Goal: Information Seeking & Learning: Check status

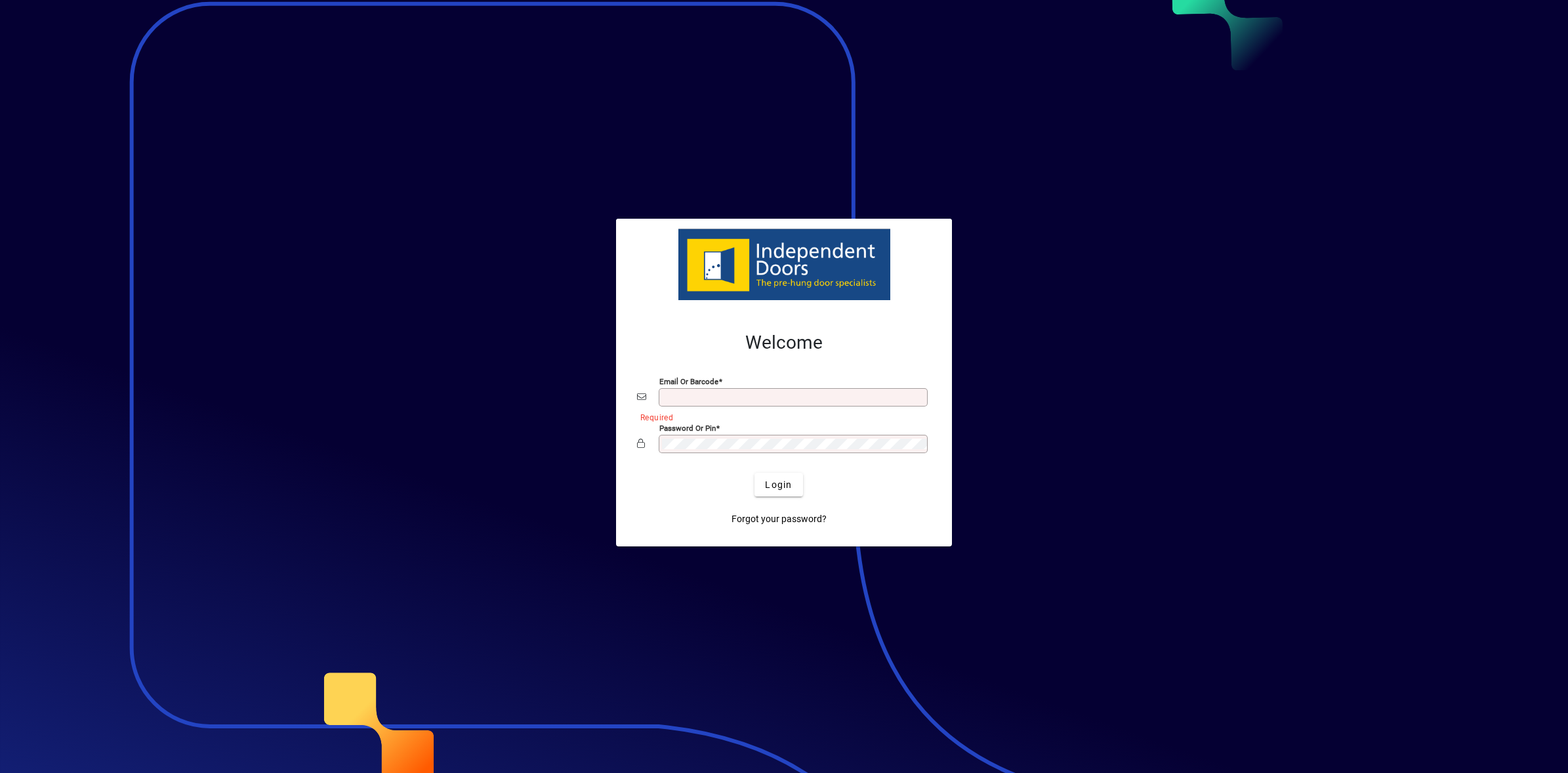
type input "**********"
drag, startPoint x: 381, startPoint y: 241, endPoint x: 267, endPoint y: 171, distance: 133.8
click at [379, 241] on div at bounding box center [784, 386] width 1568 height 773
click at [788, 487] on span "Login" at bounding box center [778, 485] width 27 height 14
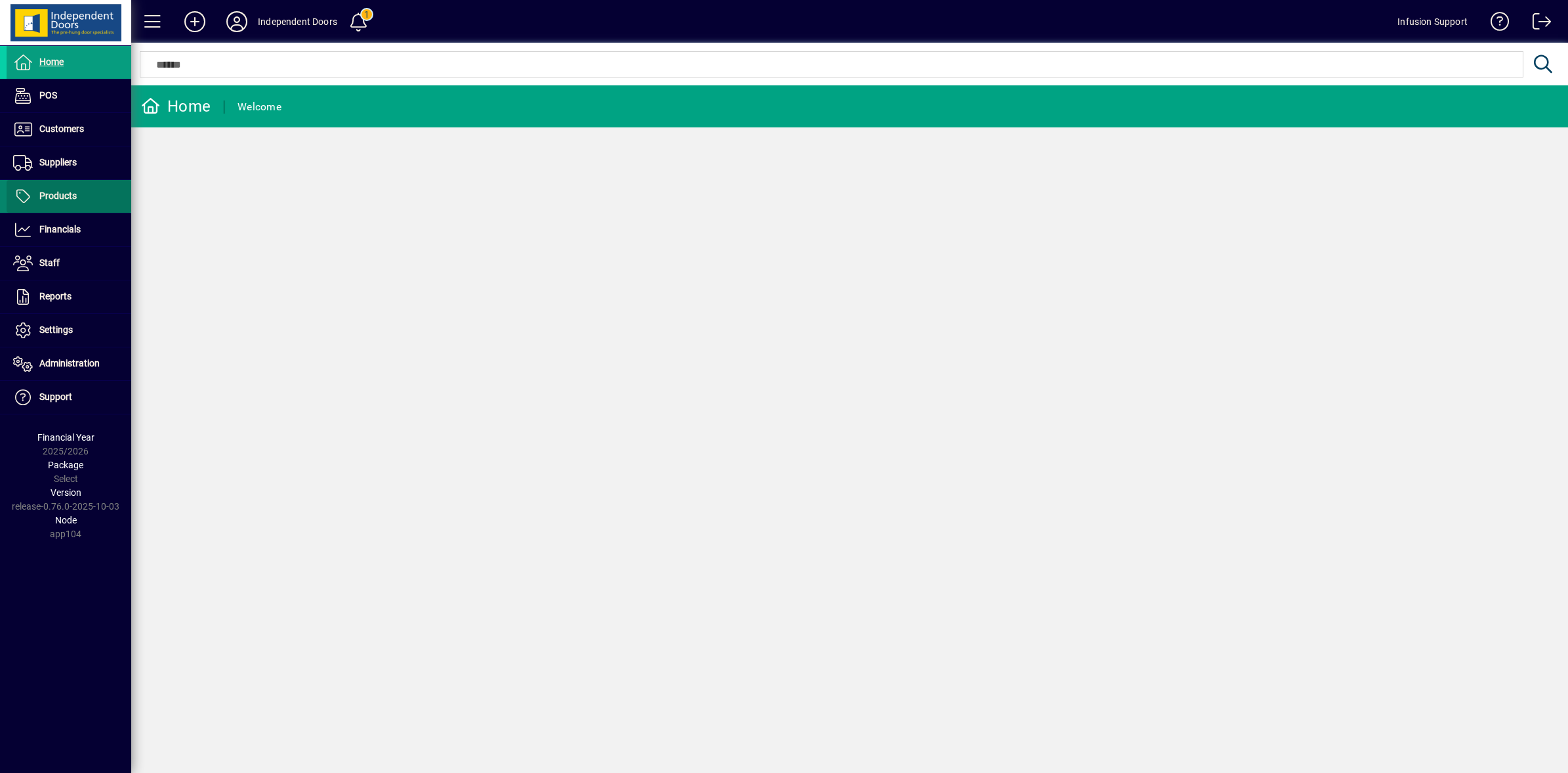
click at [42, 194] on span "Products" at bounding box center [57, 195] width 37 height 10
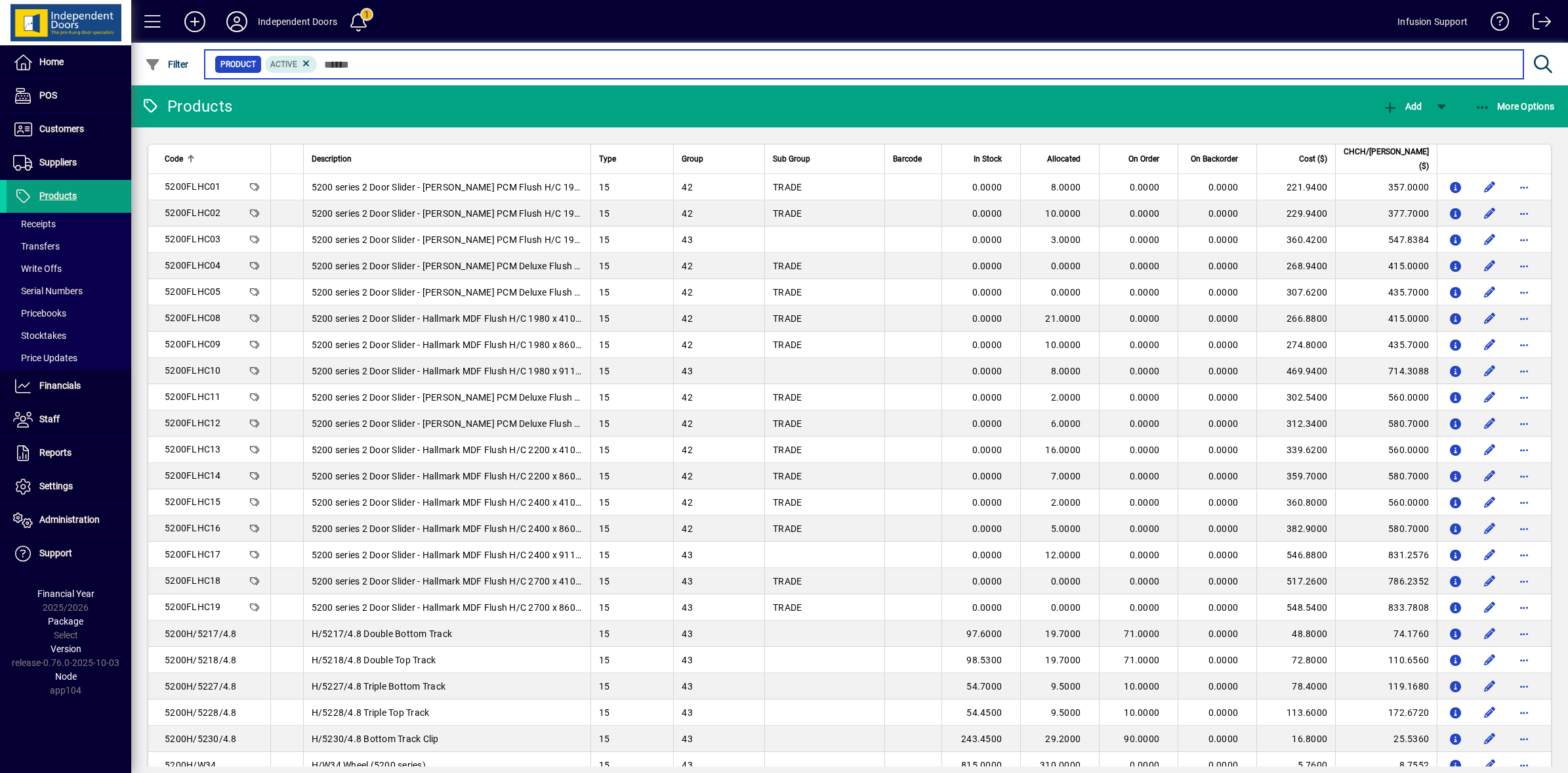
click at [409, 63] on input "text" at bounding box center [915, 63] width 1196 height 18
click at [361, 61] on input "text" at bounding box center [915, 63] width 1196 height 18
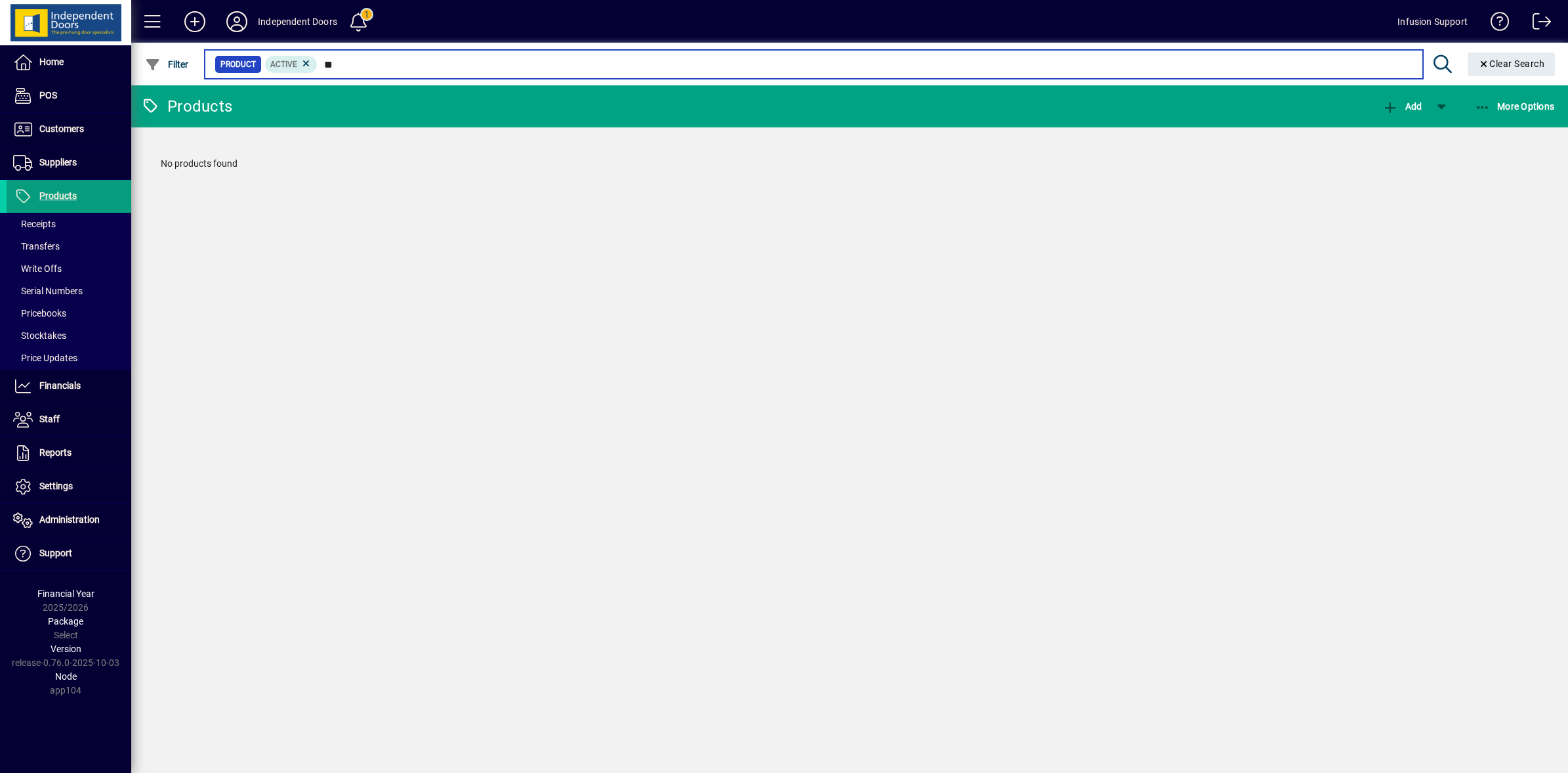
type input "*"
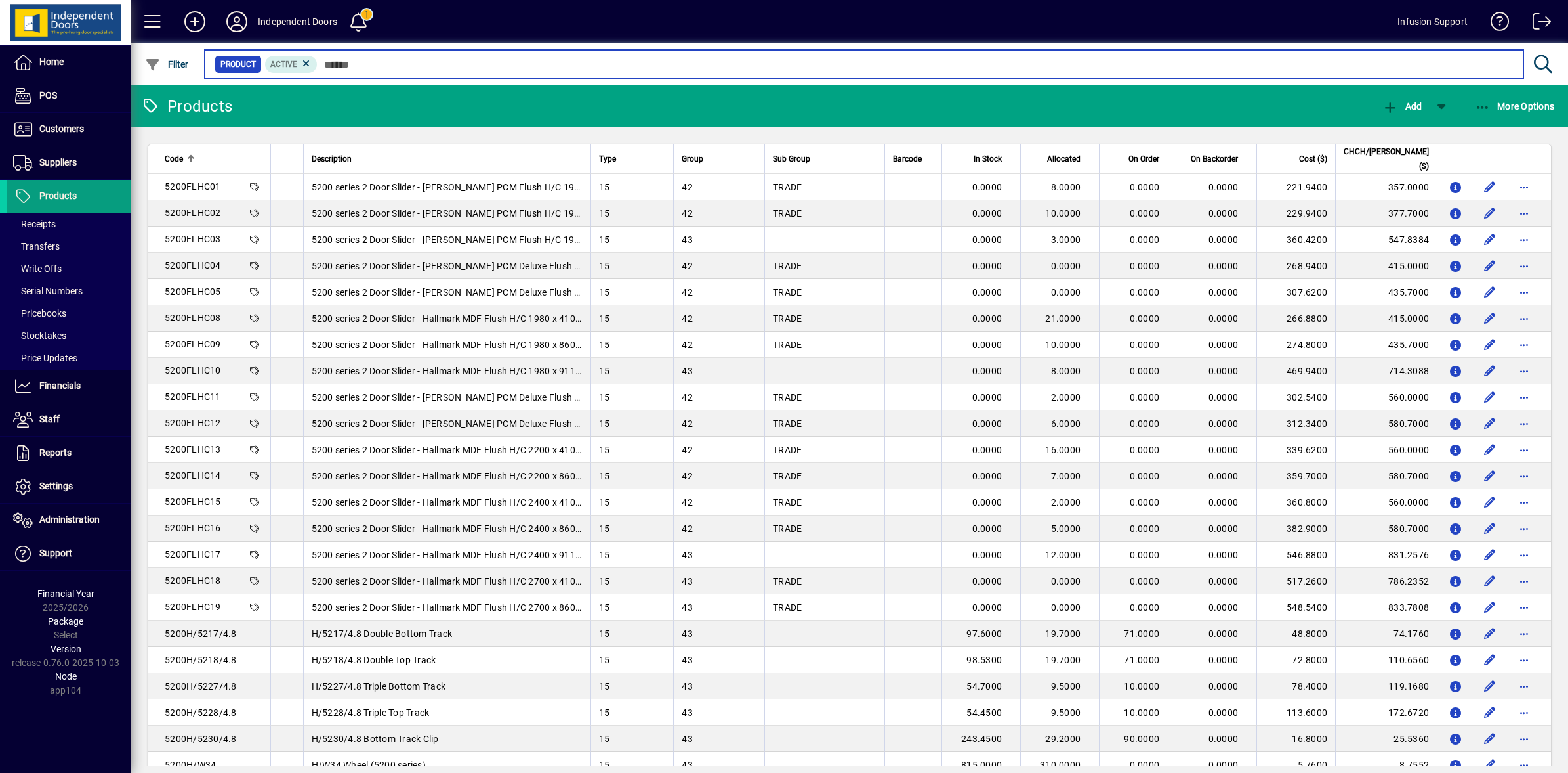
click at [366, 70] on input "text" at bounding box center [915, 63] width 1196 height 18
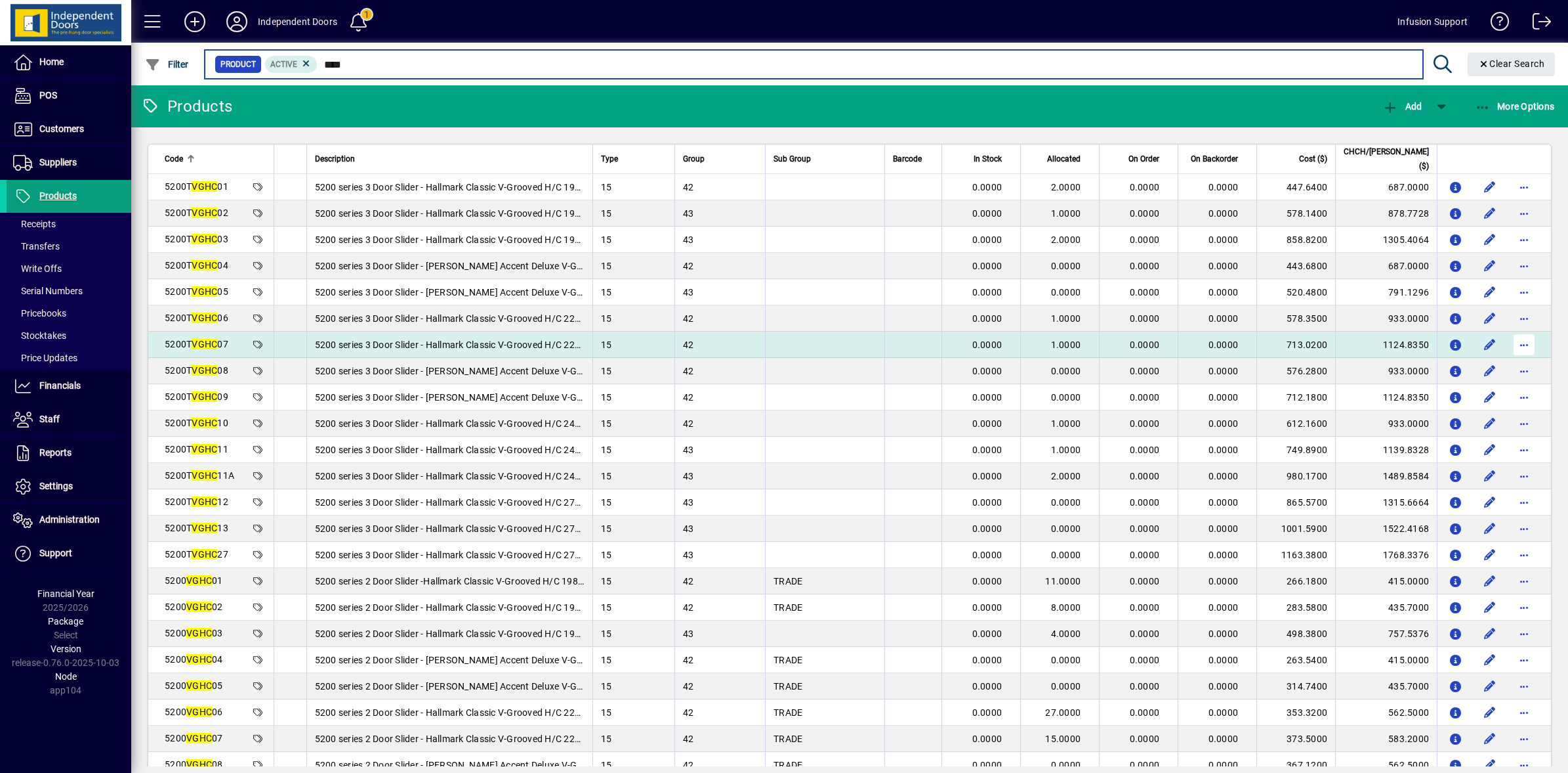
type input "****"
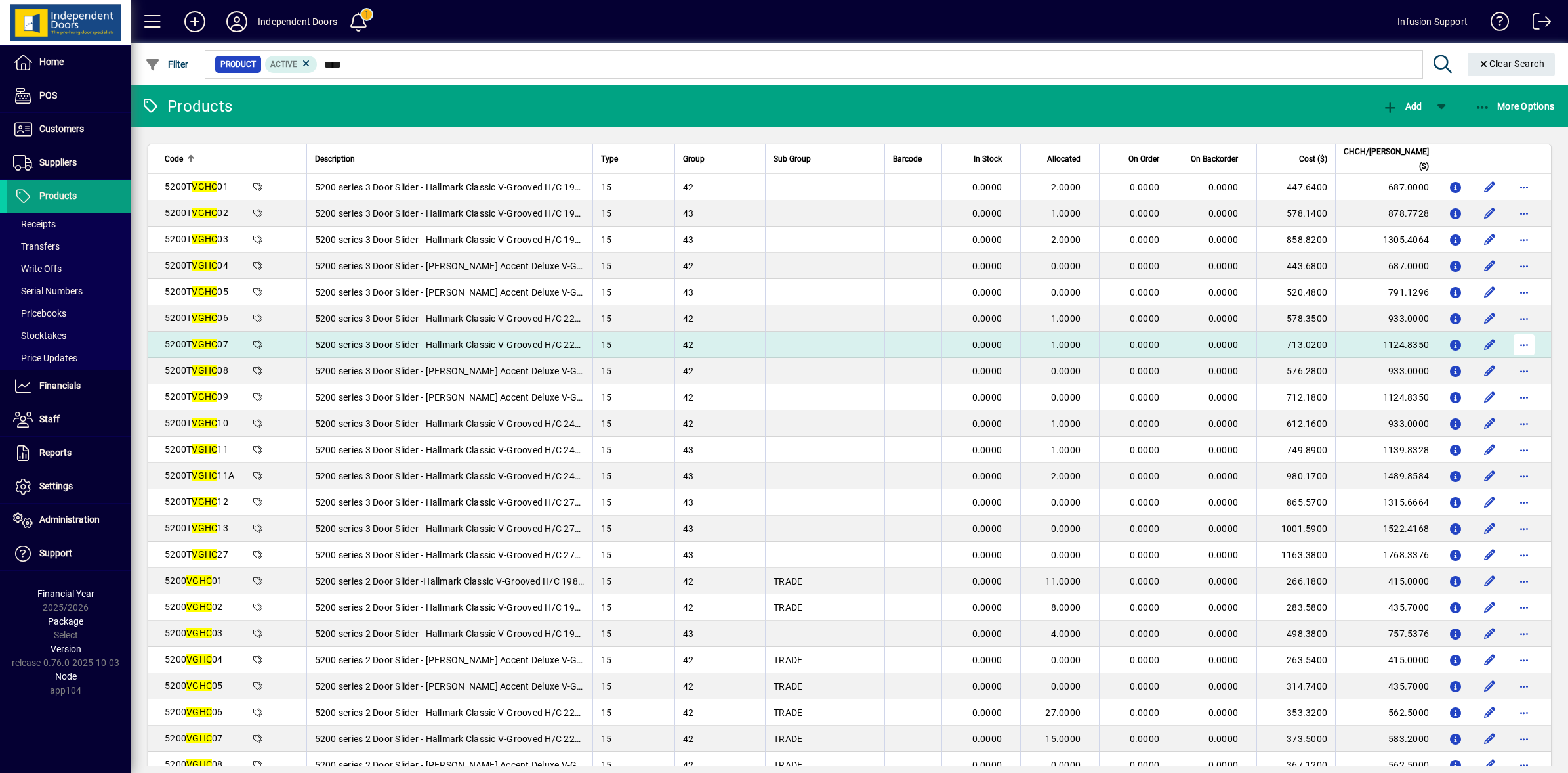
click at [1519, 349] on span "button" at bounding box center [1525, 345] width 31 height 31
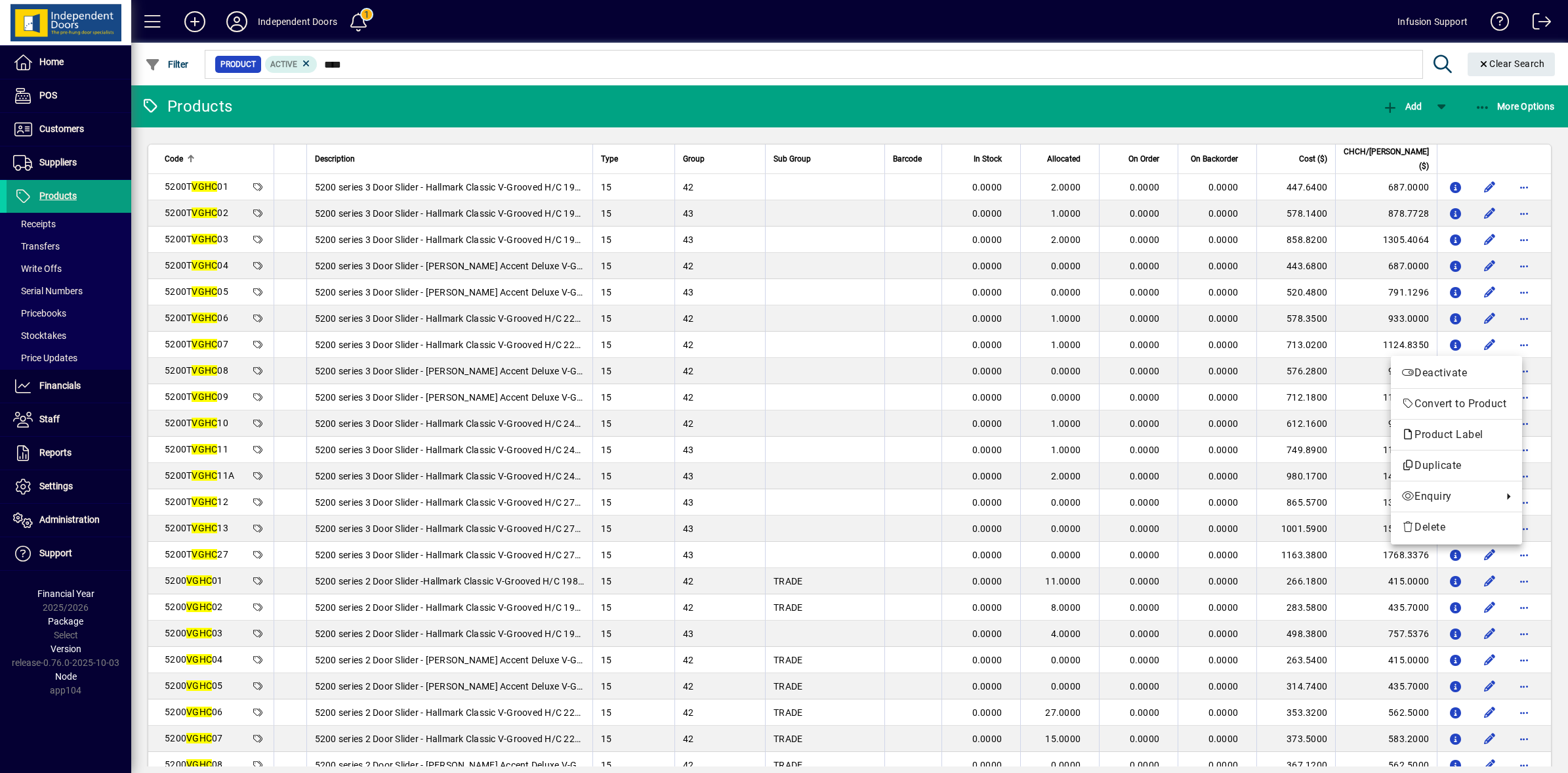
click at [1479, 341] on div at bounding box center [784, 386] width 1568 height 773
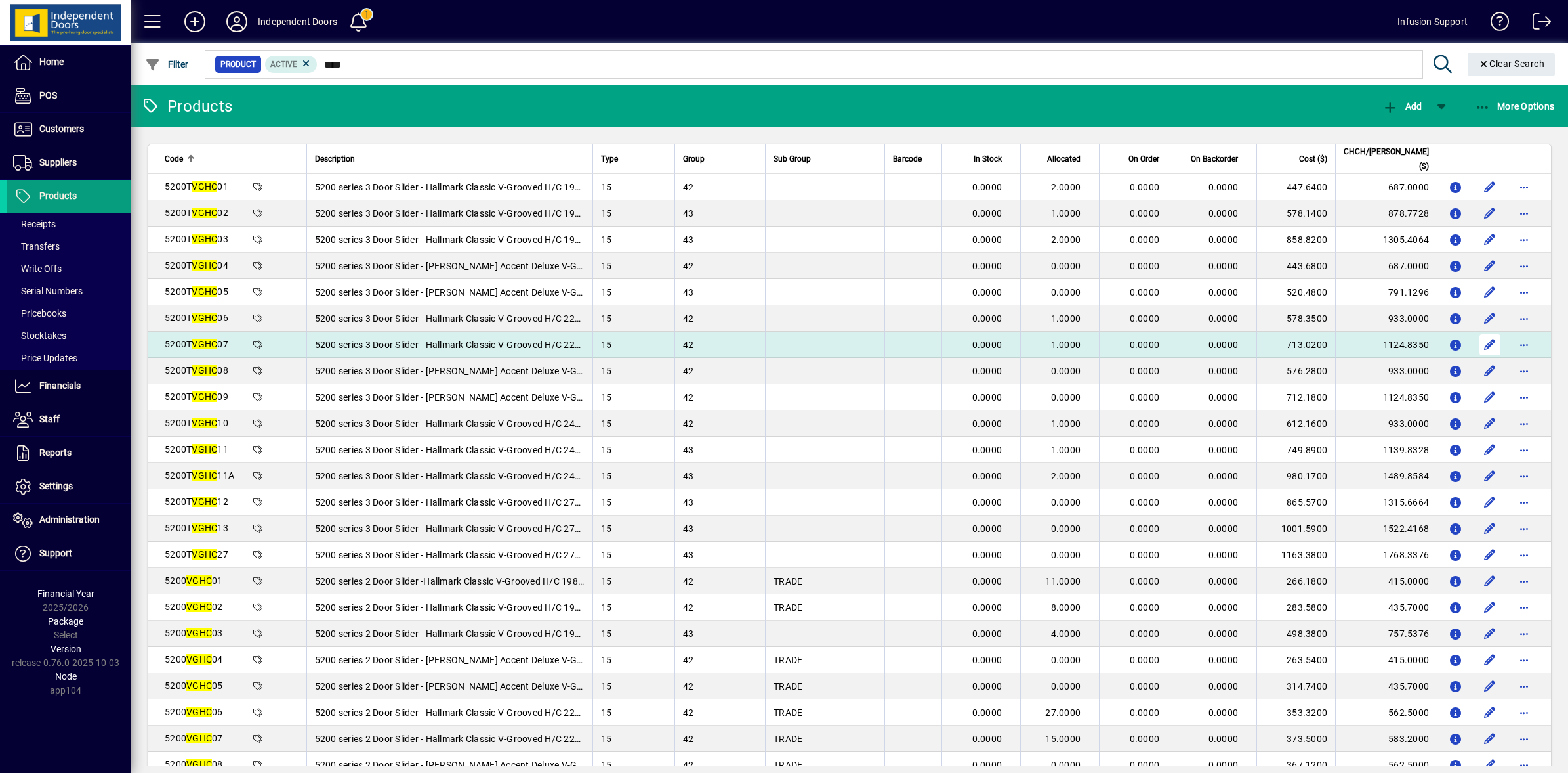
click at [1479, 341] on span "button" at bounding box center [1490, 345] width 31 height 31
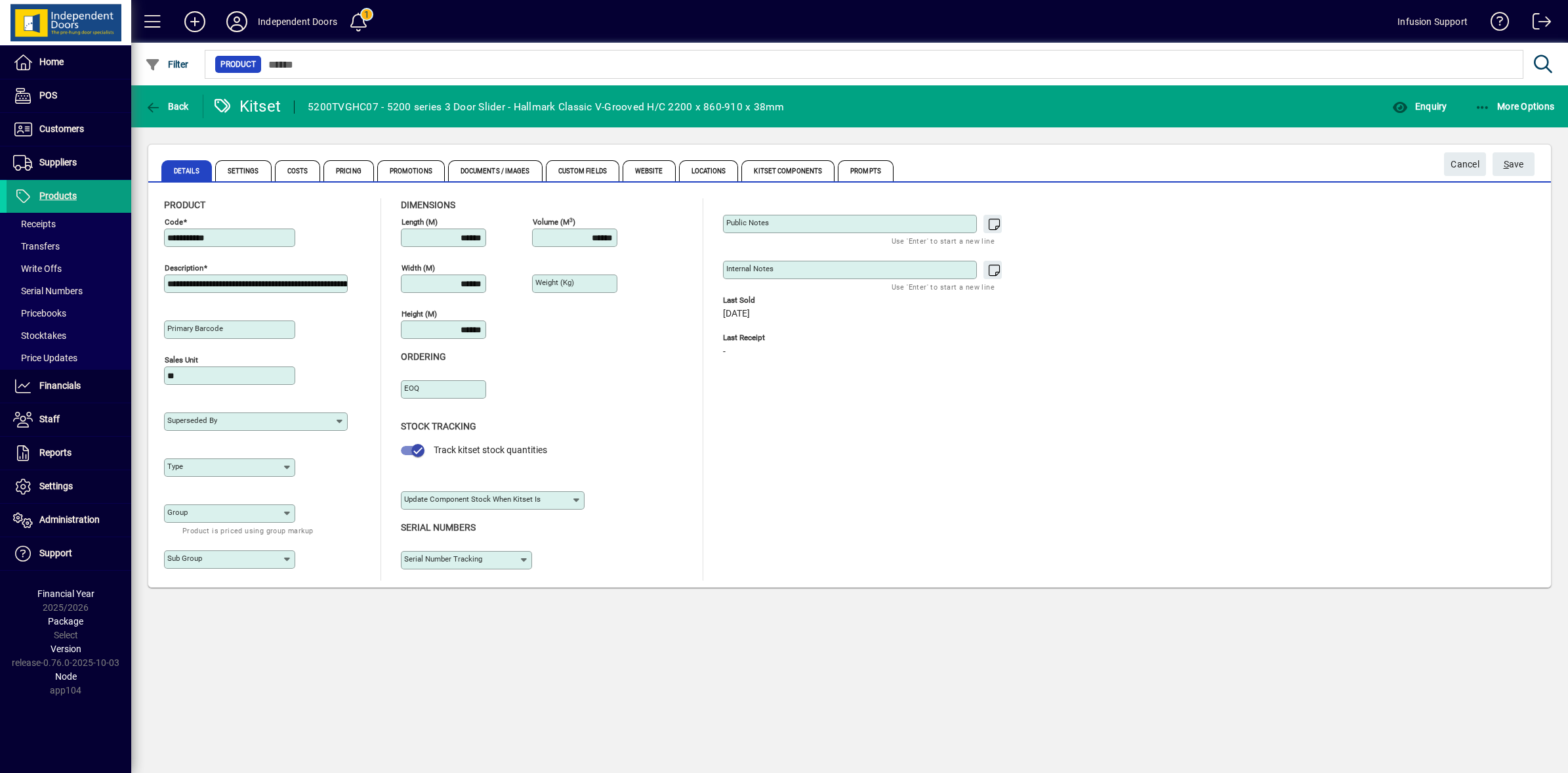
type input "**********"
type input "********"
type input "****"
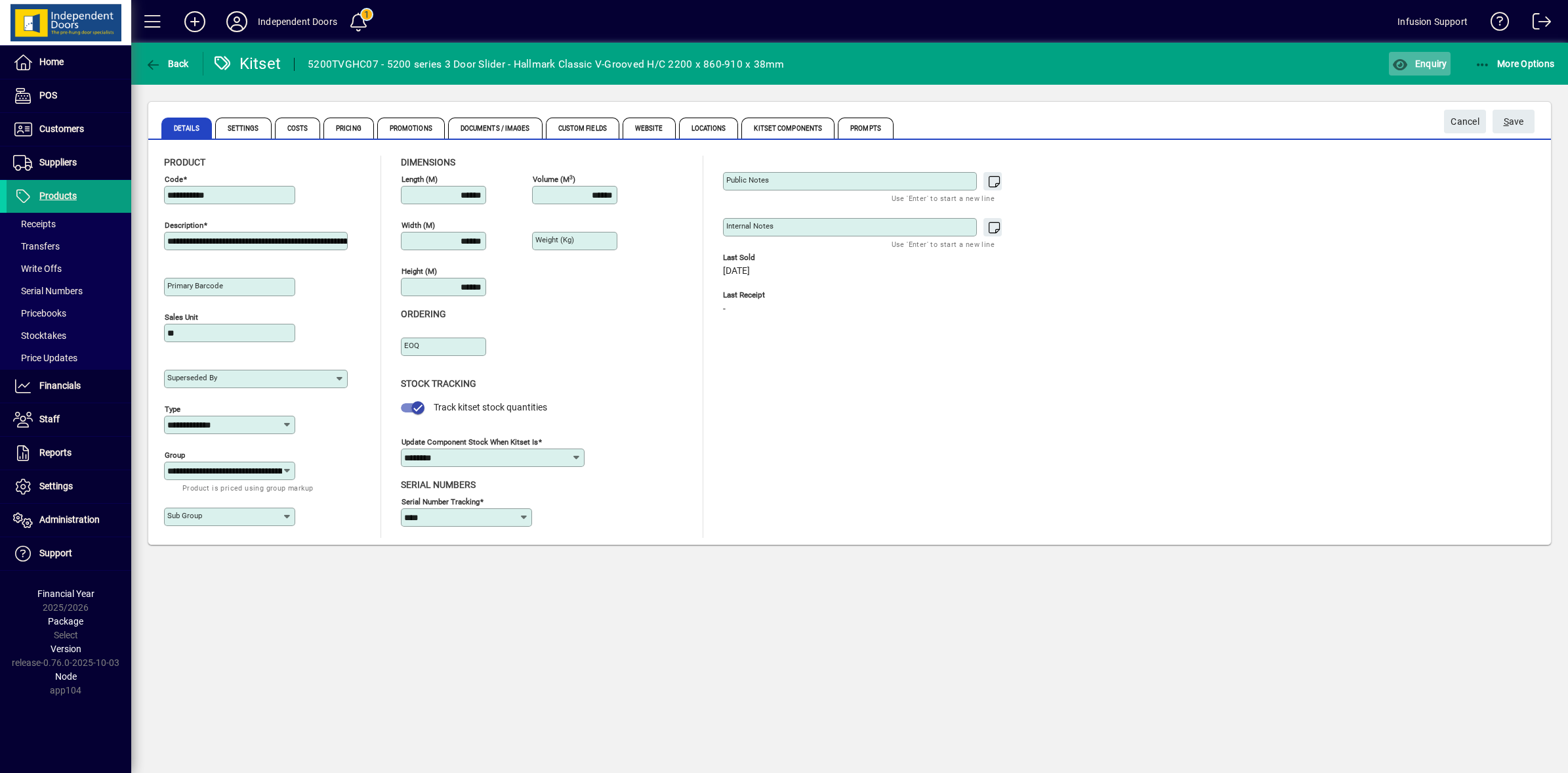
click at [1423, 50] on span "button" at bounding box center [1420, 63] width 61 height 31
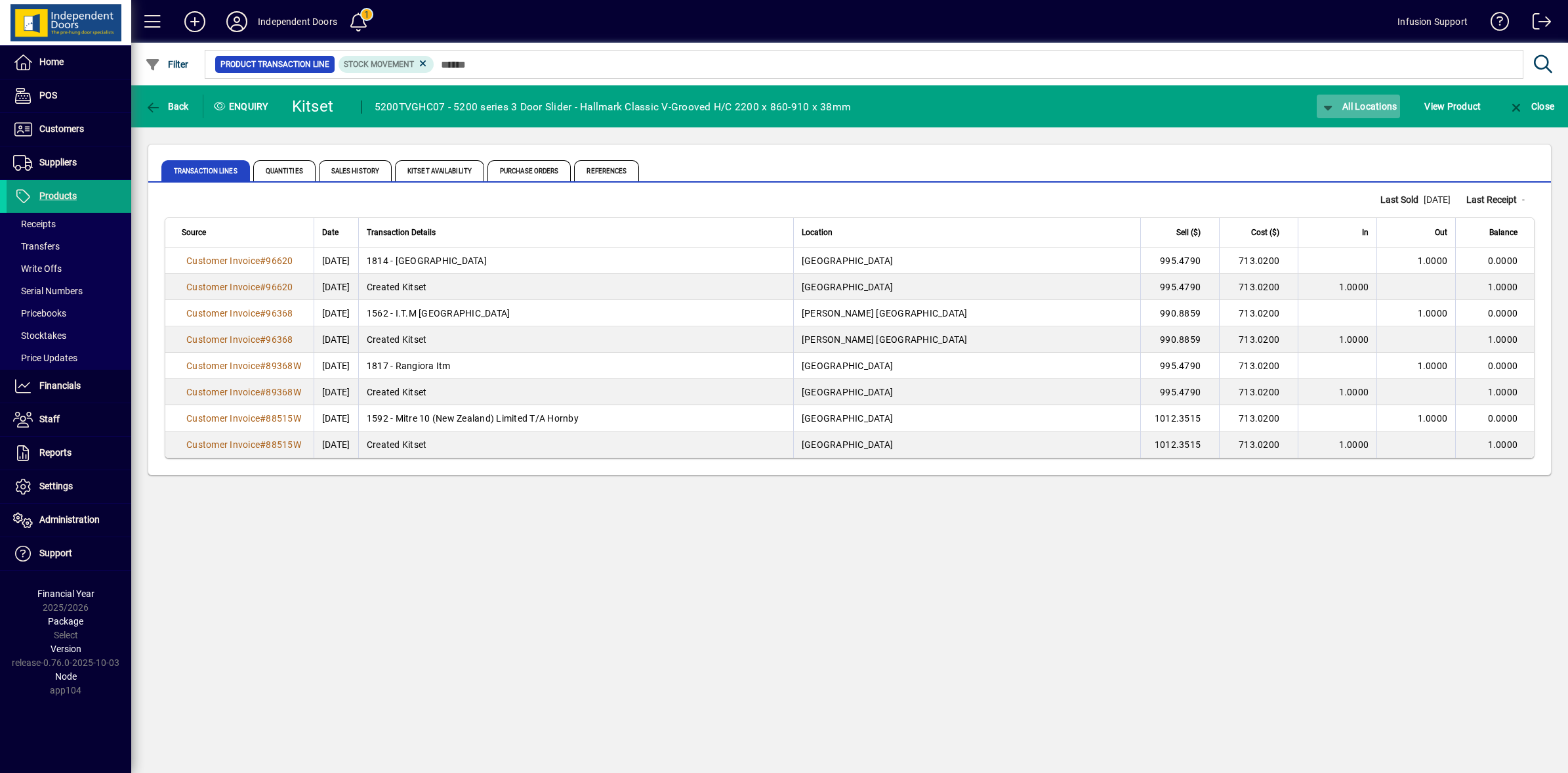
click at [1341, 105] on span "All Locations" at bounding box center [1359, 106] width 77 height 10
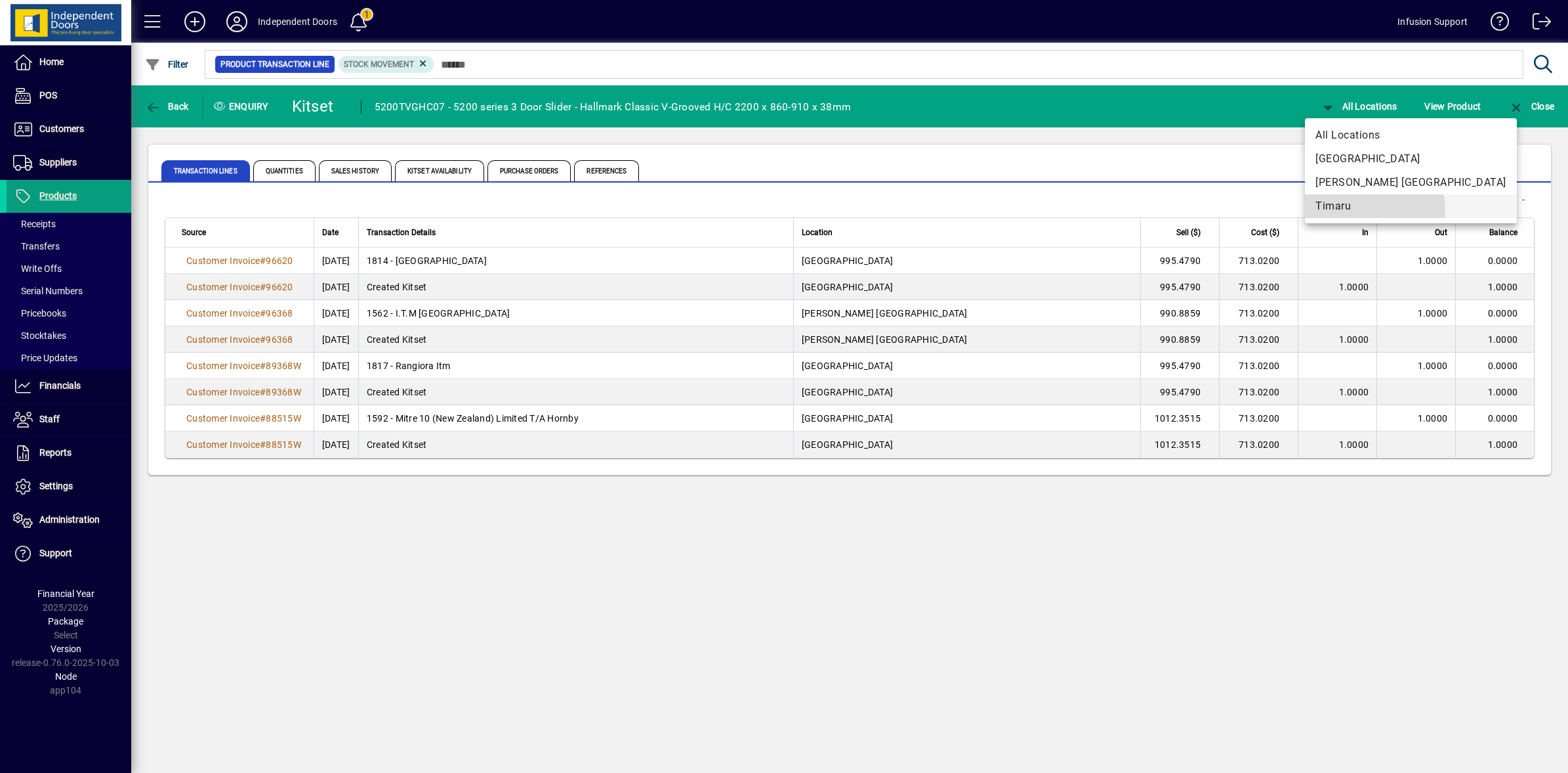
click at [1354, 211] on span "Timaru" at bounding box center [1411, 206] width 191 height 16
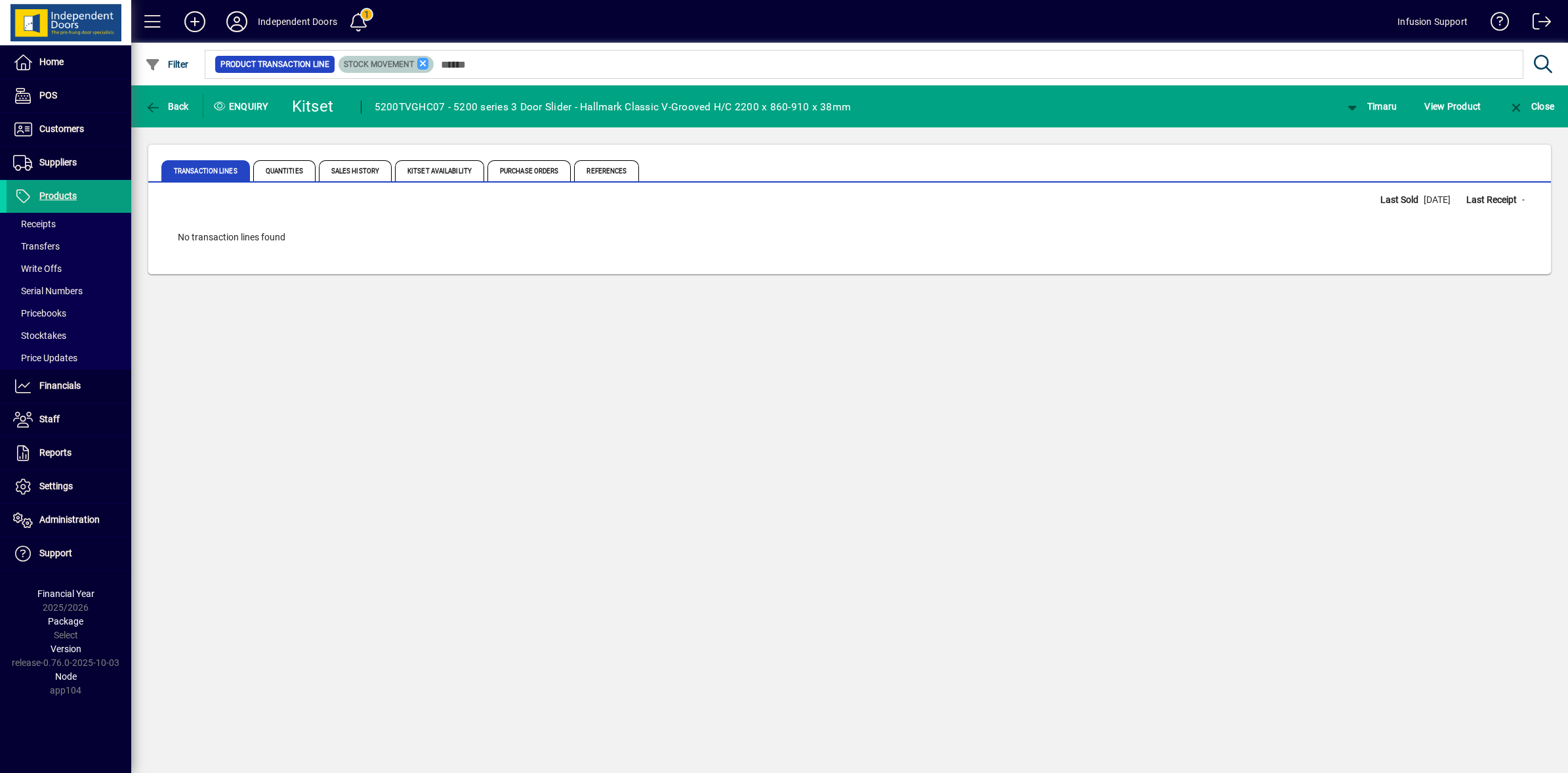
click at [425, 59] on icon at bounding box center [424, 64] width 12 height 12
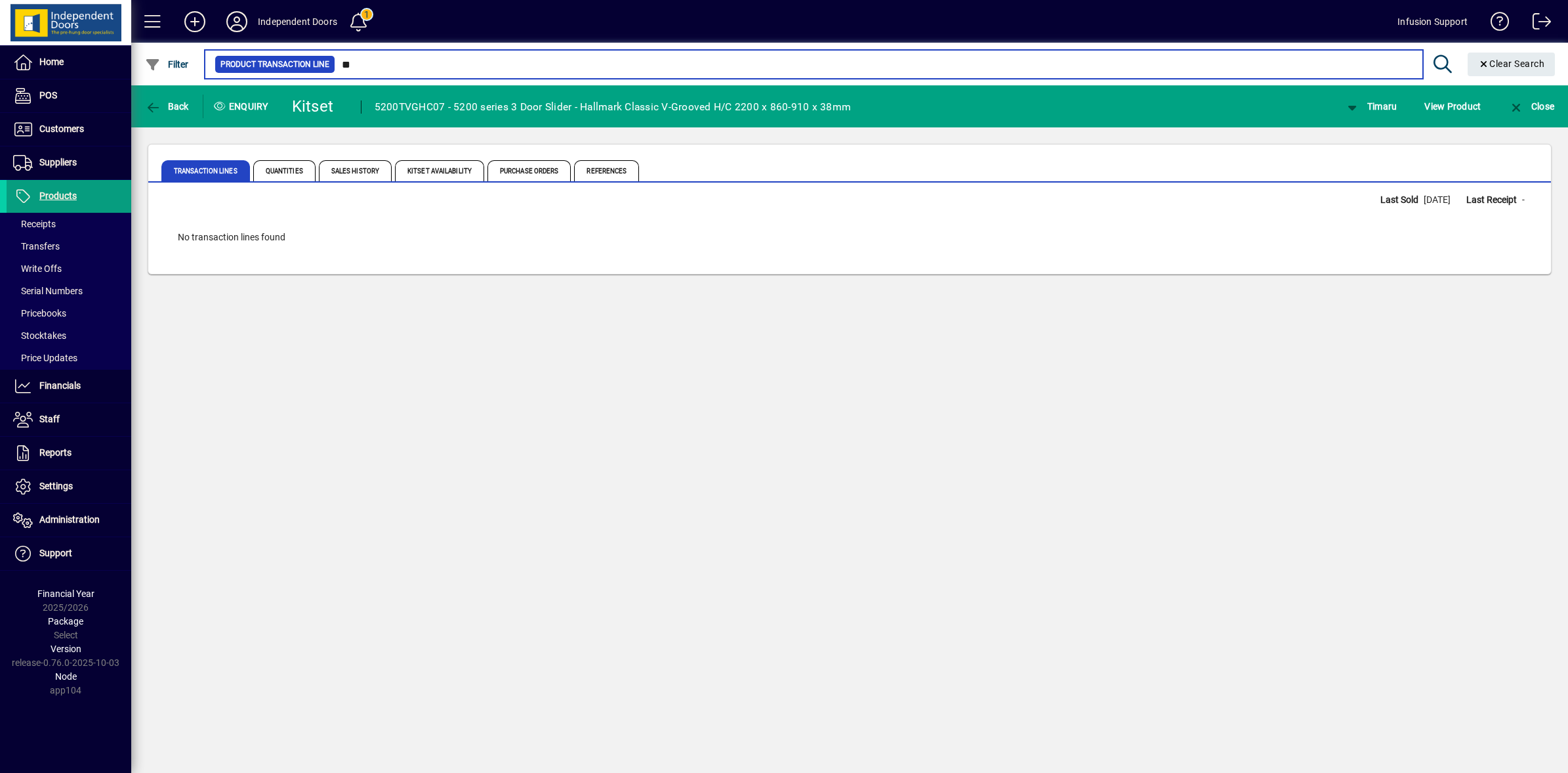
type input "*"
drag, startPoint x: 414, startPoint y: 63, endPoint x: 296, endPoint y: 61, distance: 118.0
click at [296, 61] on div "Product Transaction Line ******" at bounding box center [814, 63] width 1198 height 18
type input "******"
click at [438, 63] on input "******" at bounding box center [873, 63] width 1077 height 18
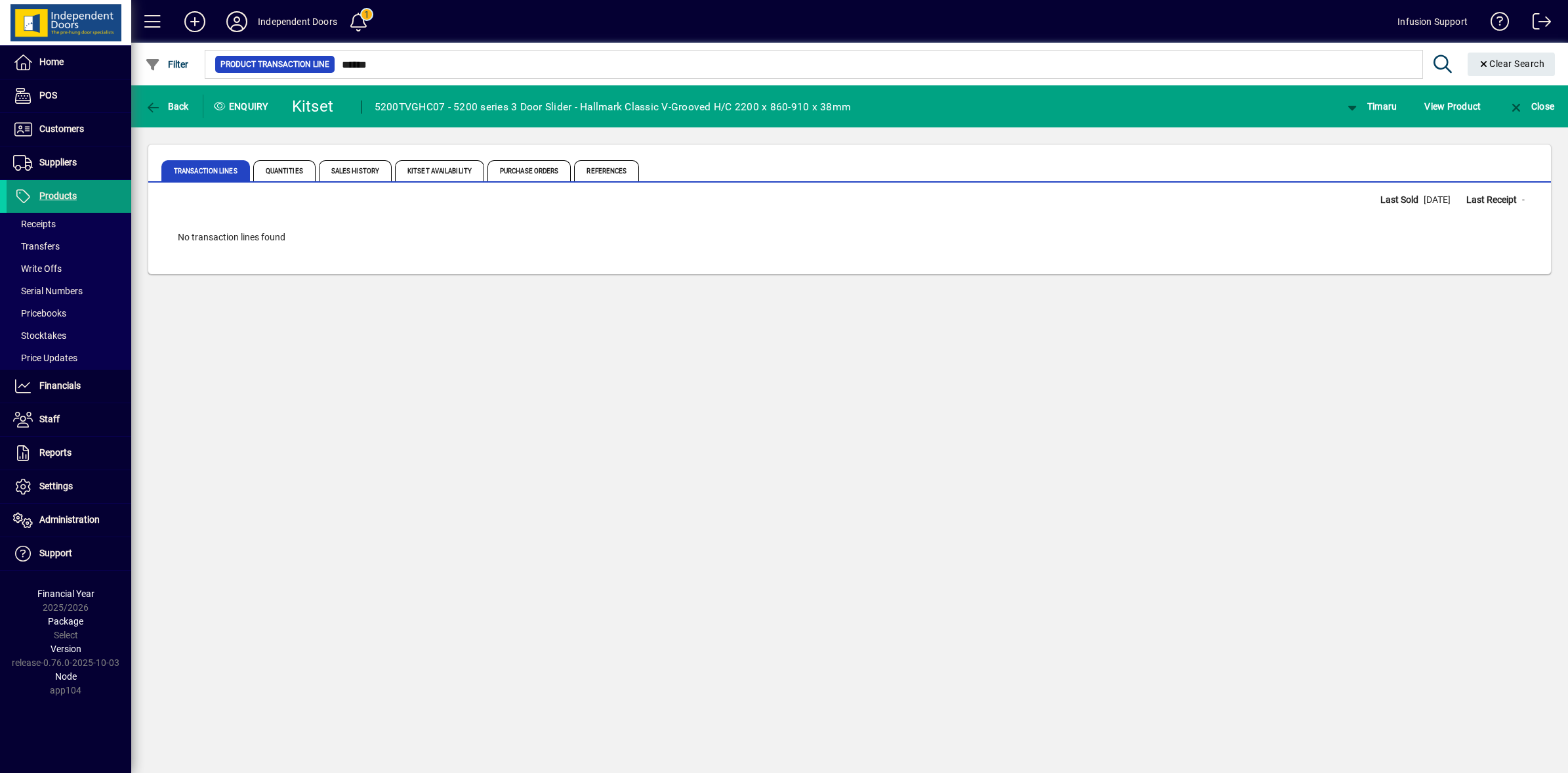
click at [34, 198] on span "Products" at bounding box center [42, 196] width 70 height 16
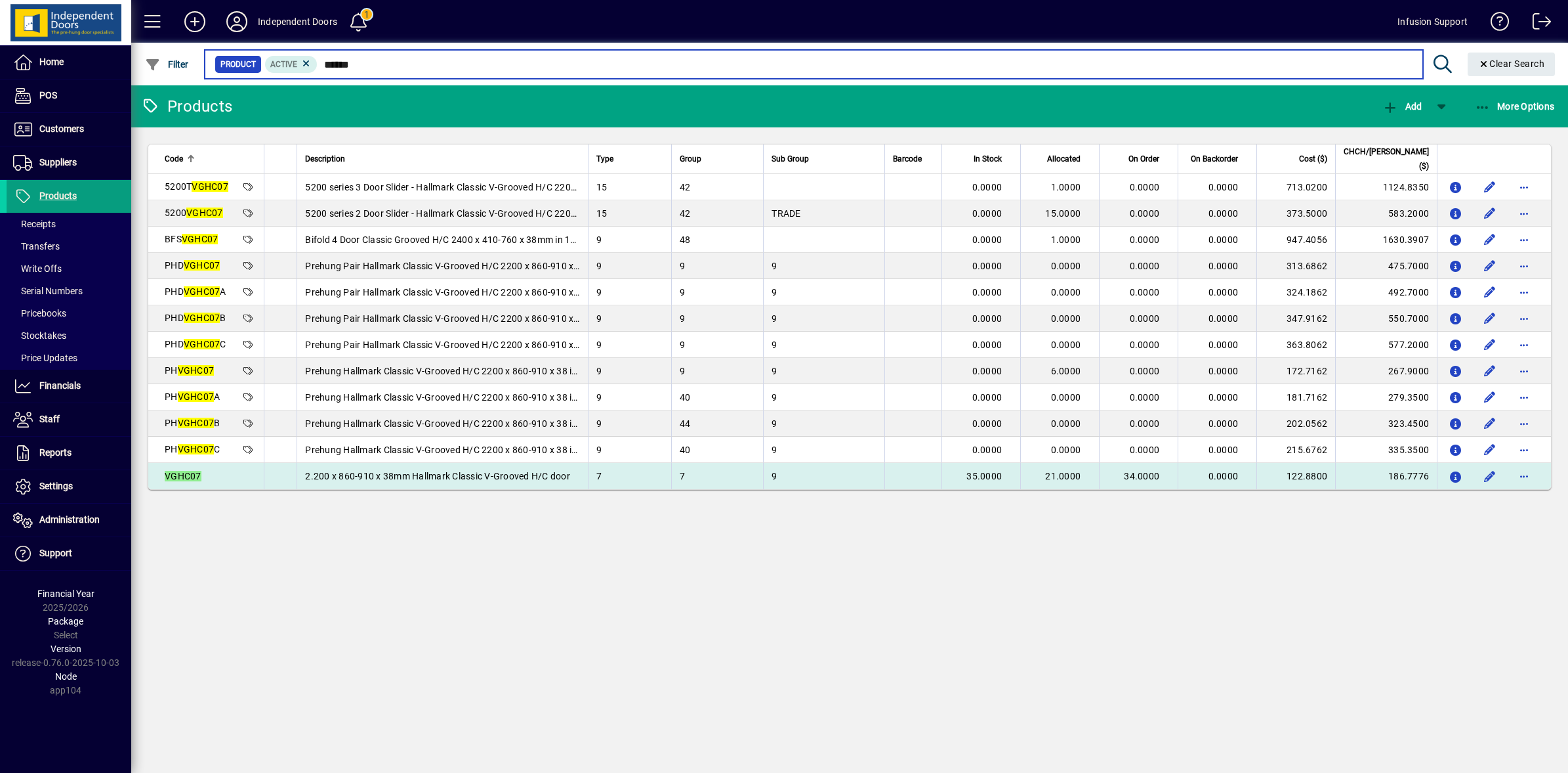
type input "******"
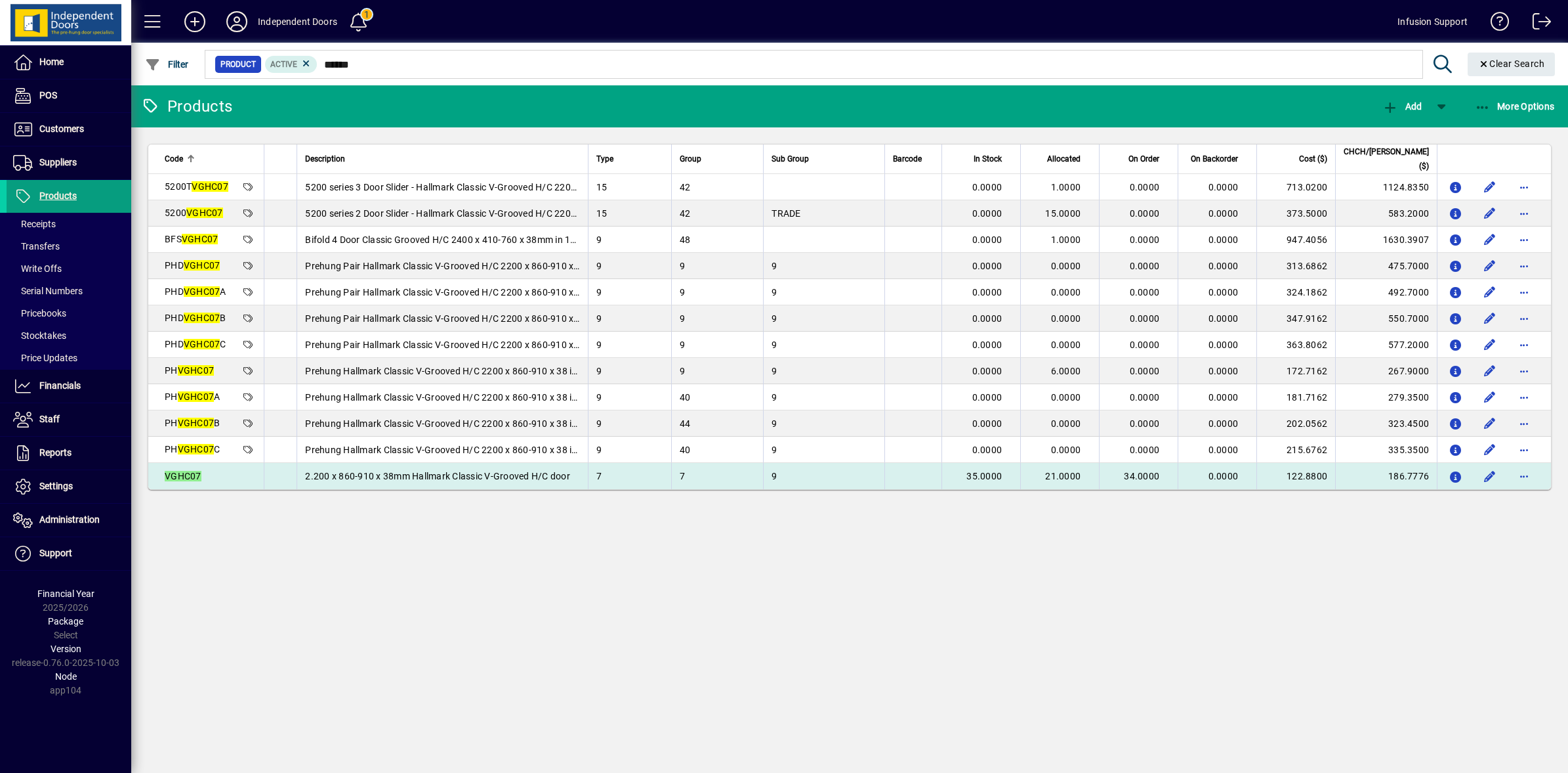
click at [1224, 479] on td "0.0000" at bounding box center [1217, 476] width 79 height 26
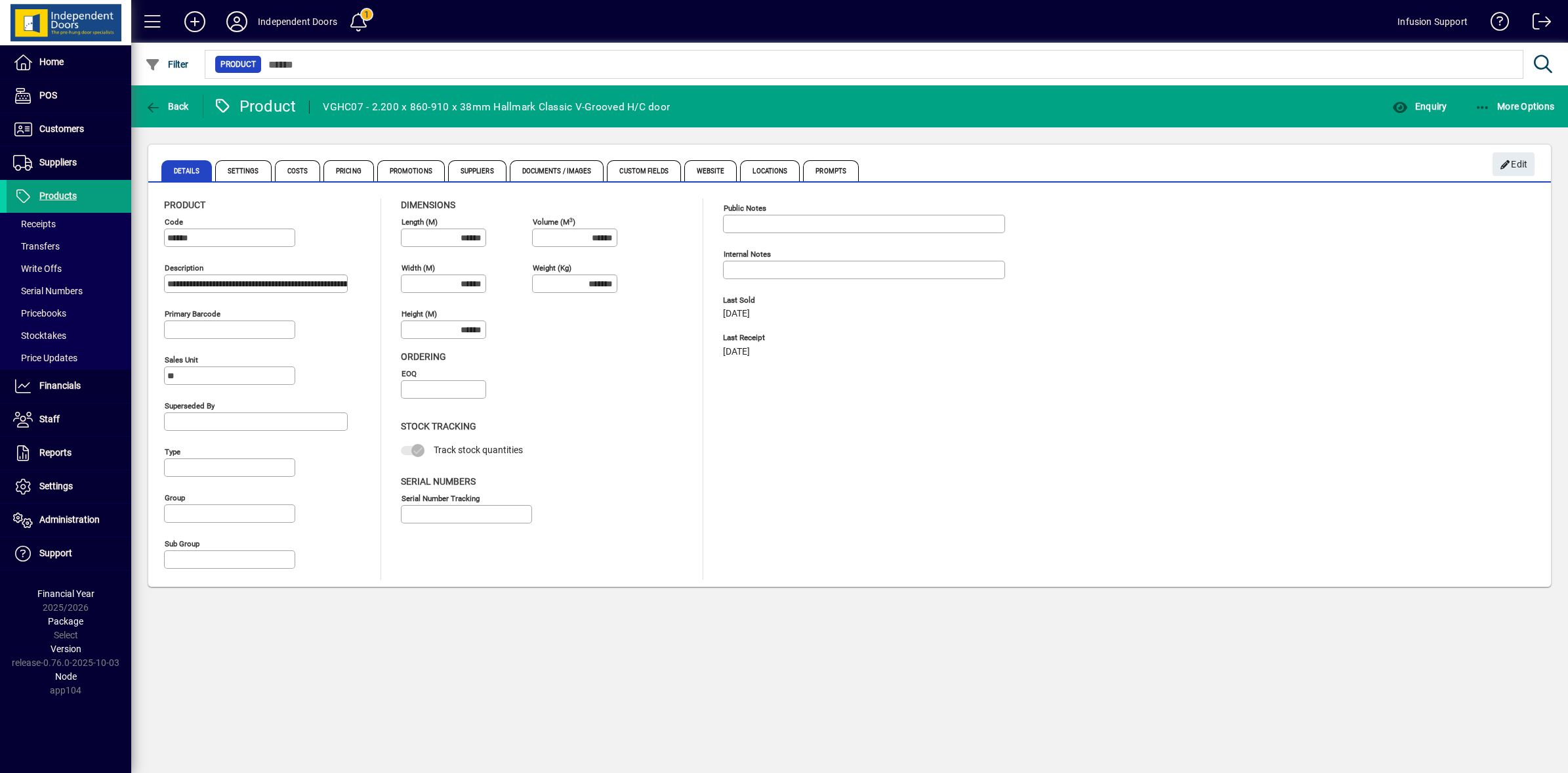
type input "**********"
type input "****"
click at [1408, 100] on button "Enquiry" at bounding box center [1420, 106] width 61 height 23
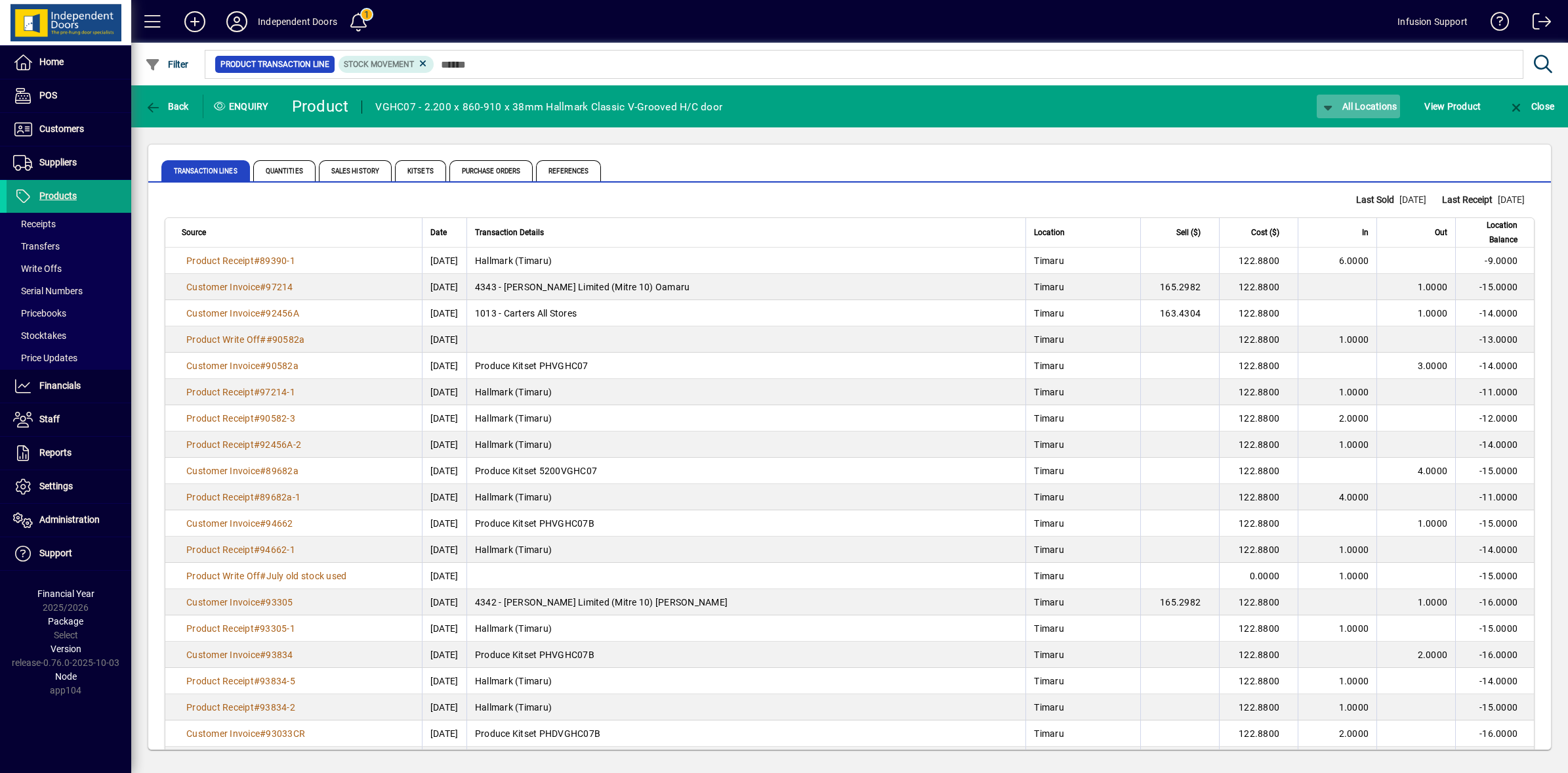
drag, startPoint x: 1313, startPoint y: 102, endPoint x: 1336, endPoint y: 105, distance: 23.2
click at [1334, 105] on div "All Locations" at bounding box center [1359, 106] width 105 height 23
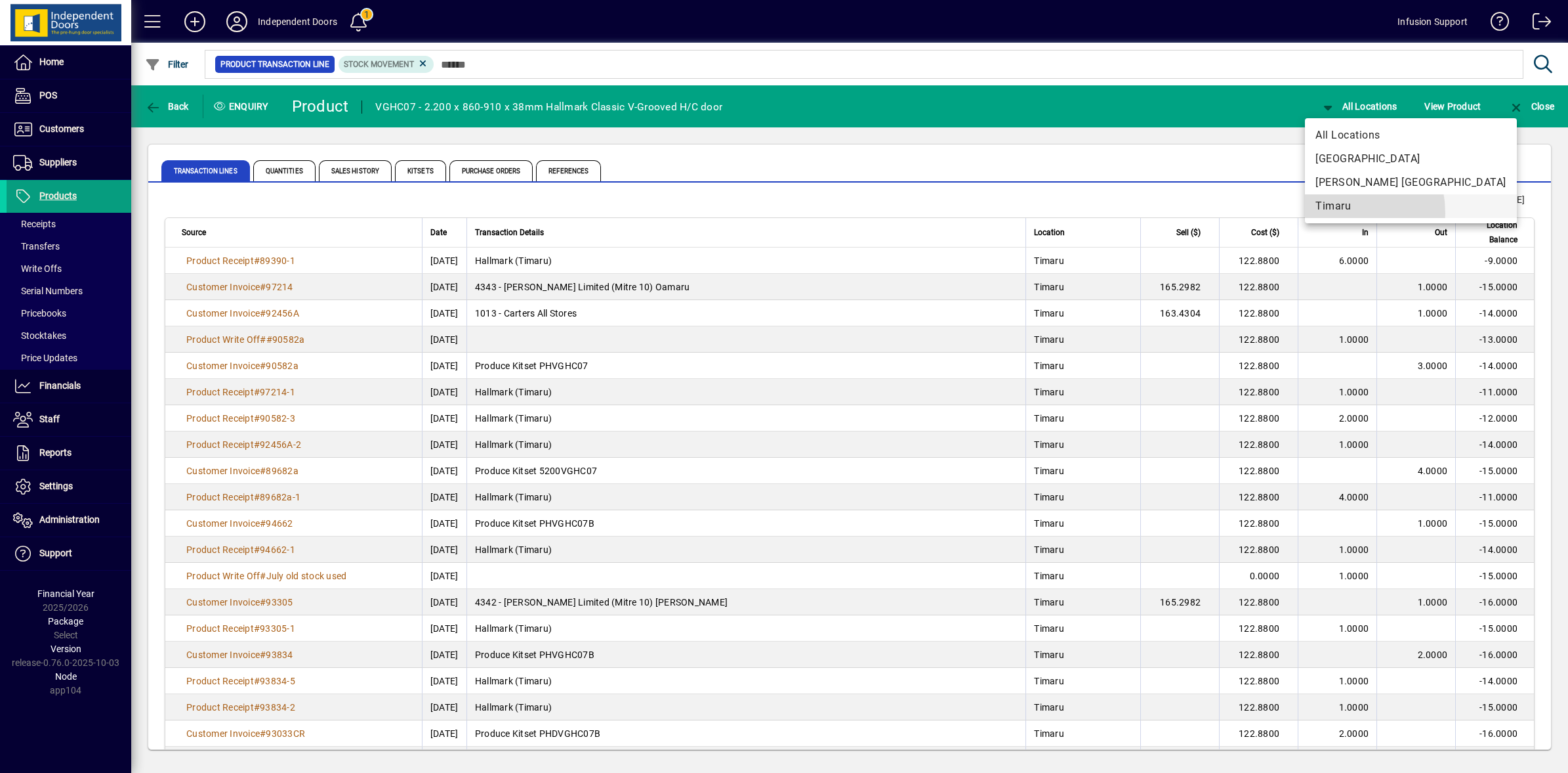
click at [1324, 214] on span "Timaru" at bounding box center [1411, 206] width 191 height 16
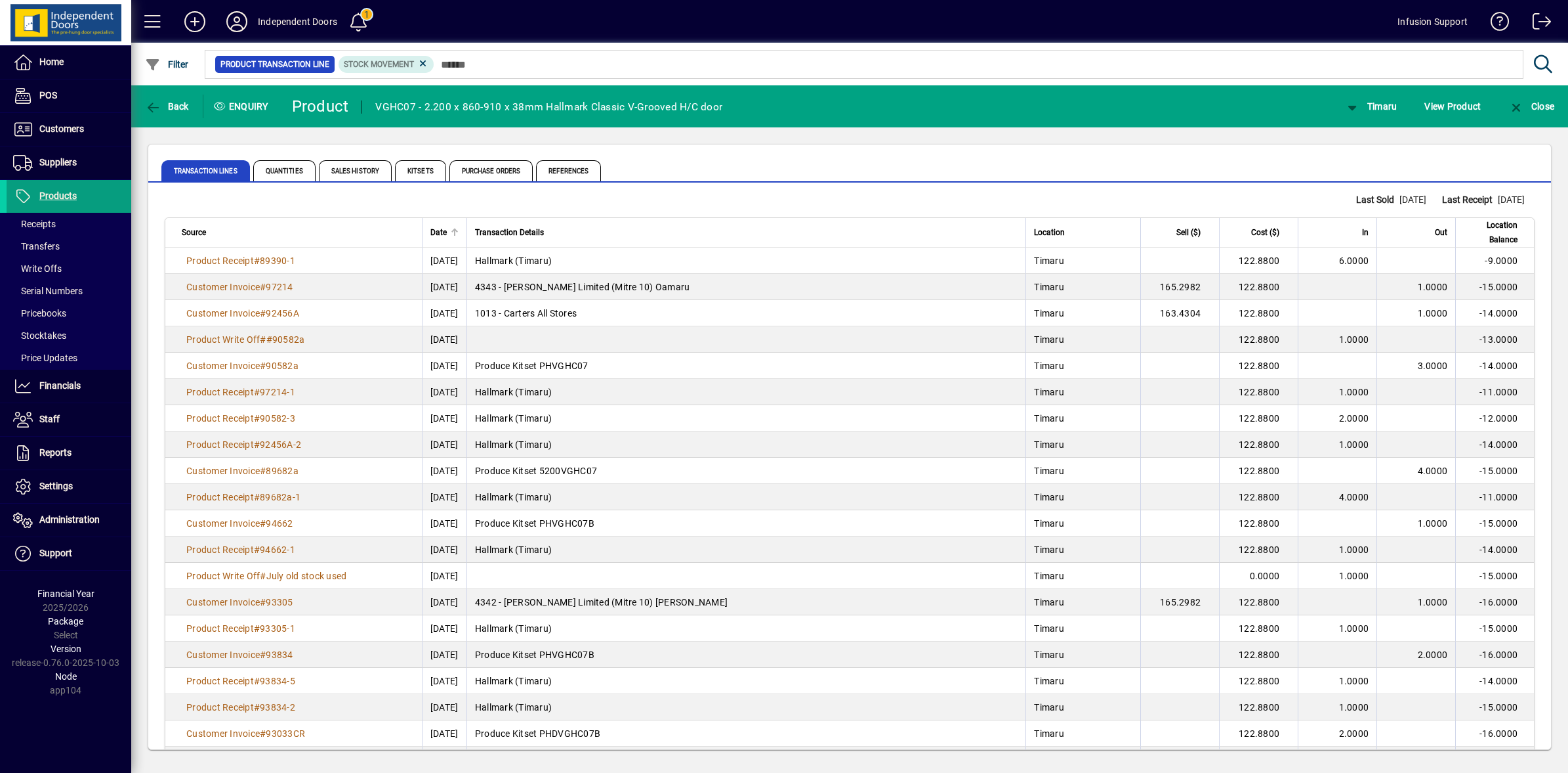
click at [431, 225] on div "Date" at bounding box center [445, 232] width 28 height 15
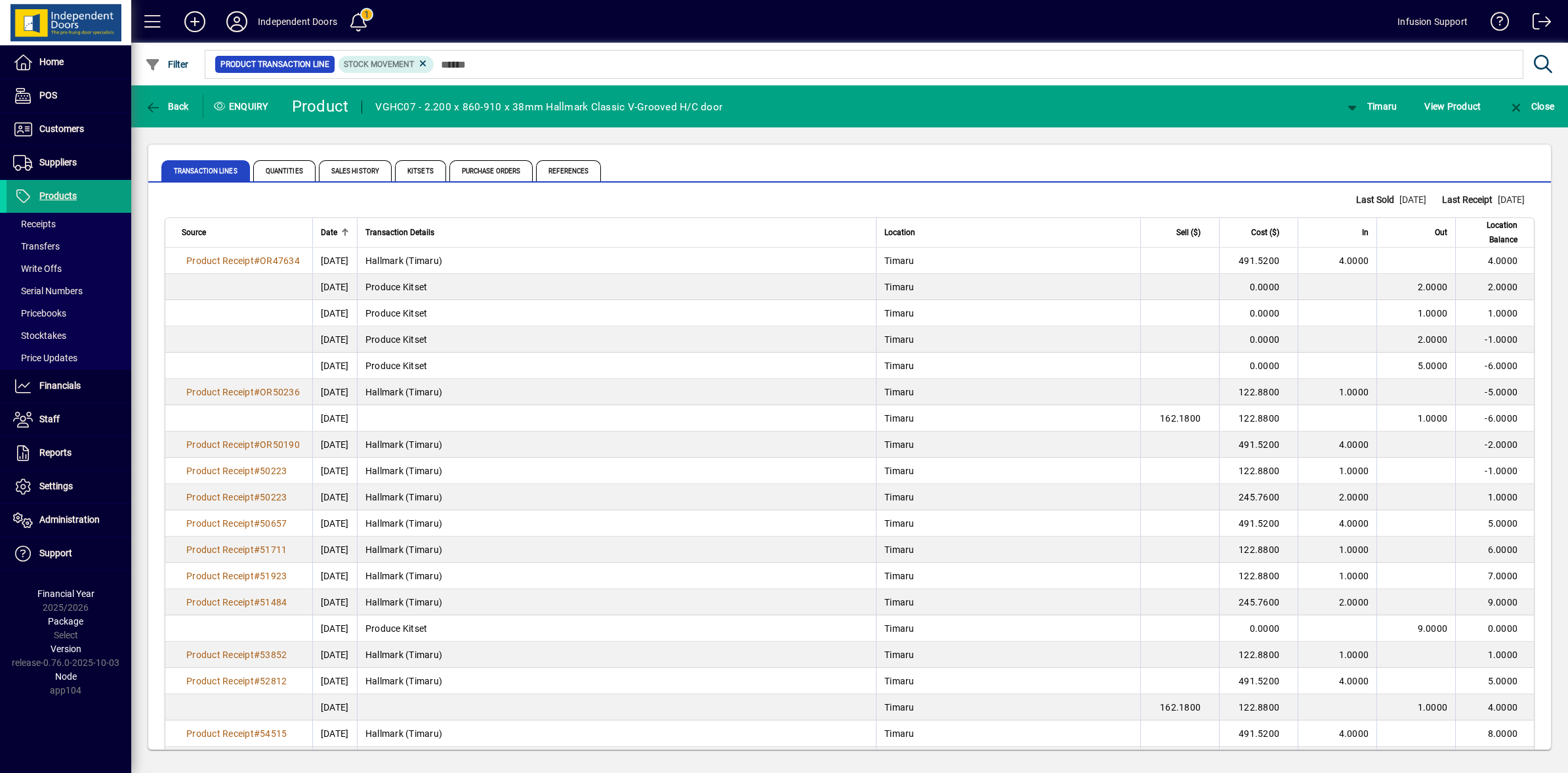
click at [349, 236] on div "Date" at bounding box center [335, 232] width 28 height 15
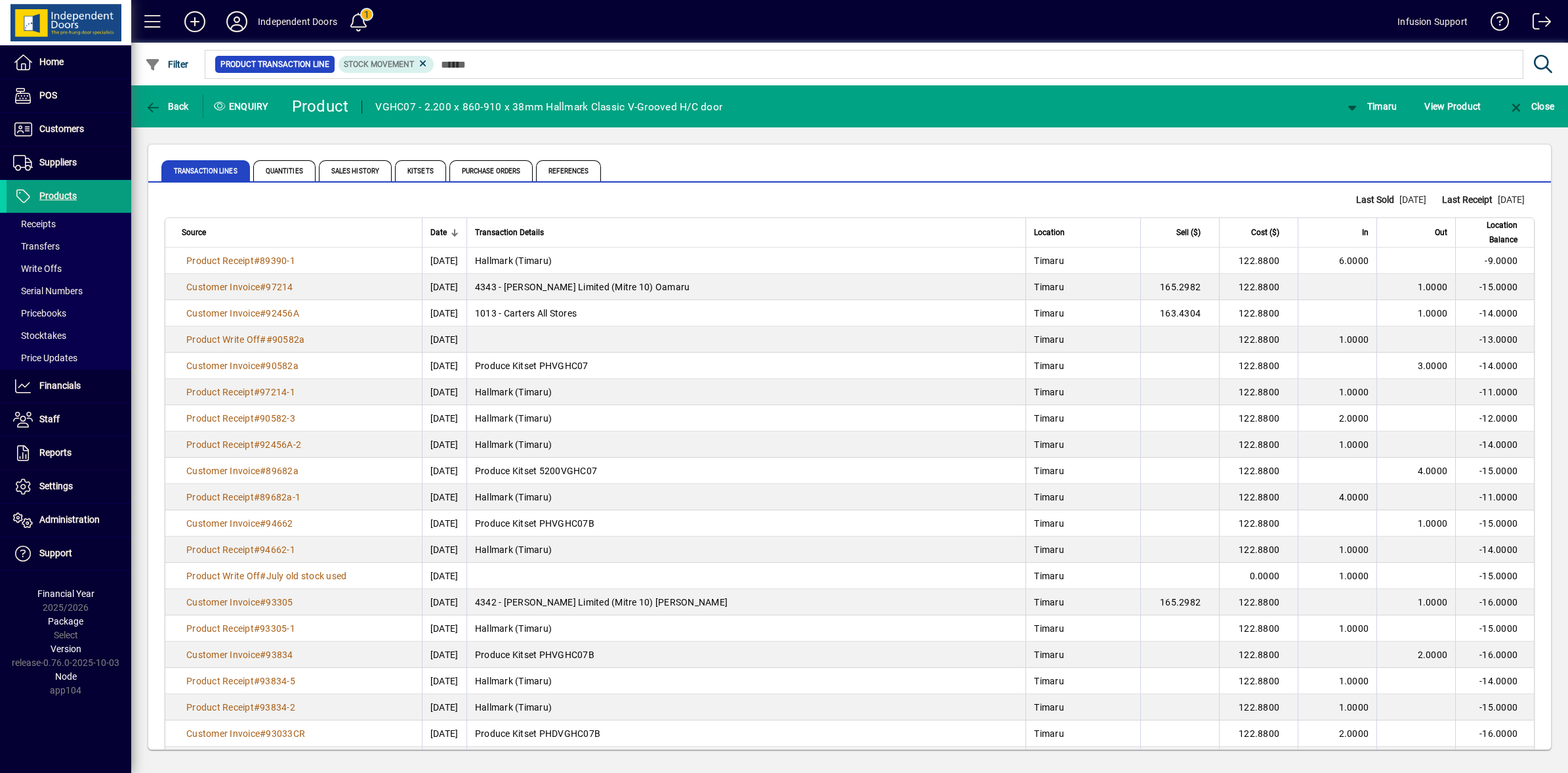
click at [422, 240] on th "Date" at bounding box center [444, 233] width 44 height 30
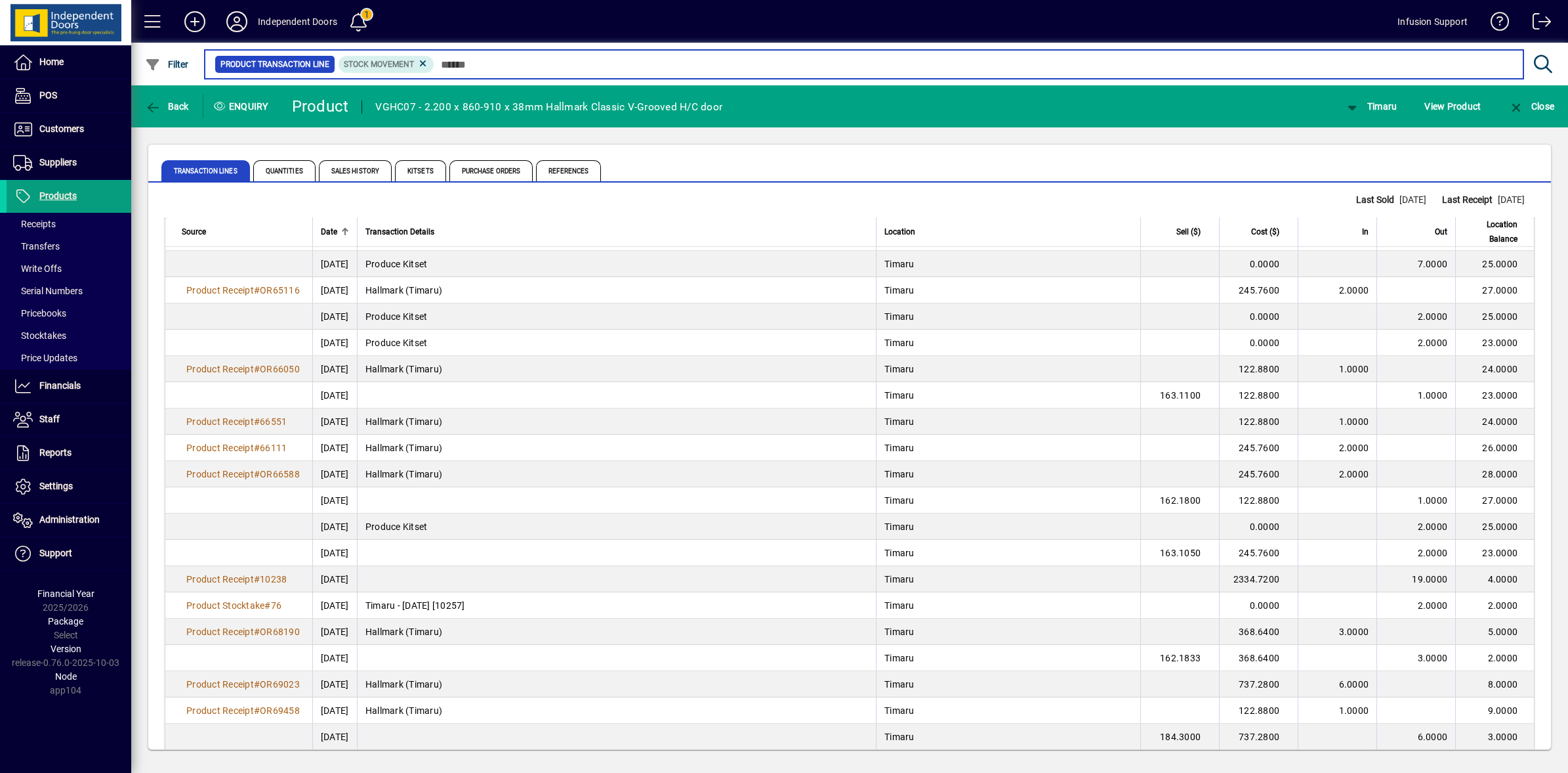
scroll to position [2177, 0]
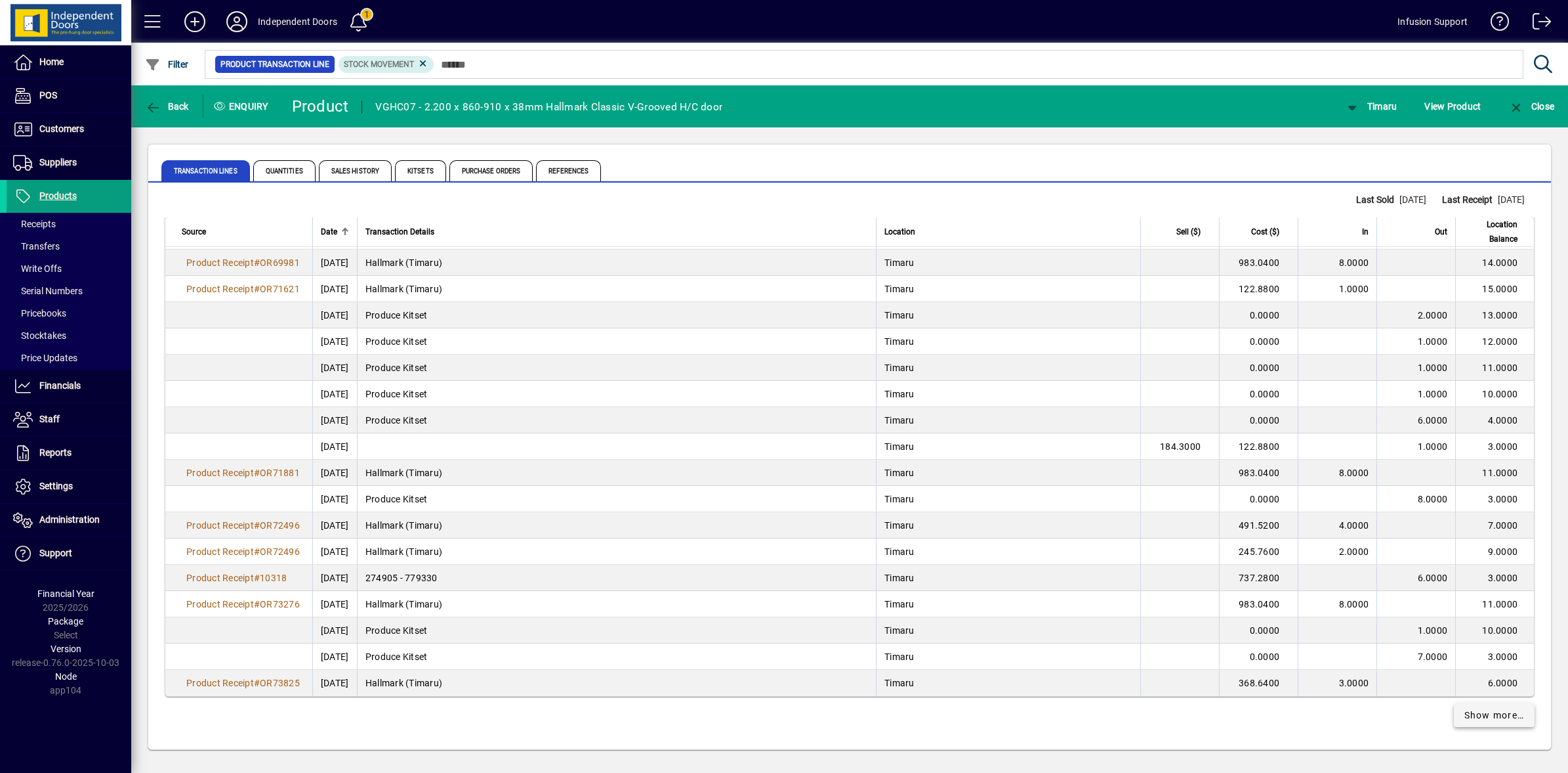
click at [1485, 717] on span "Show more…" at bounding box center [1495, 716] width 61 height 14
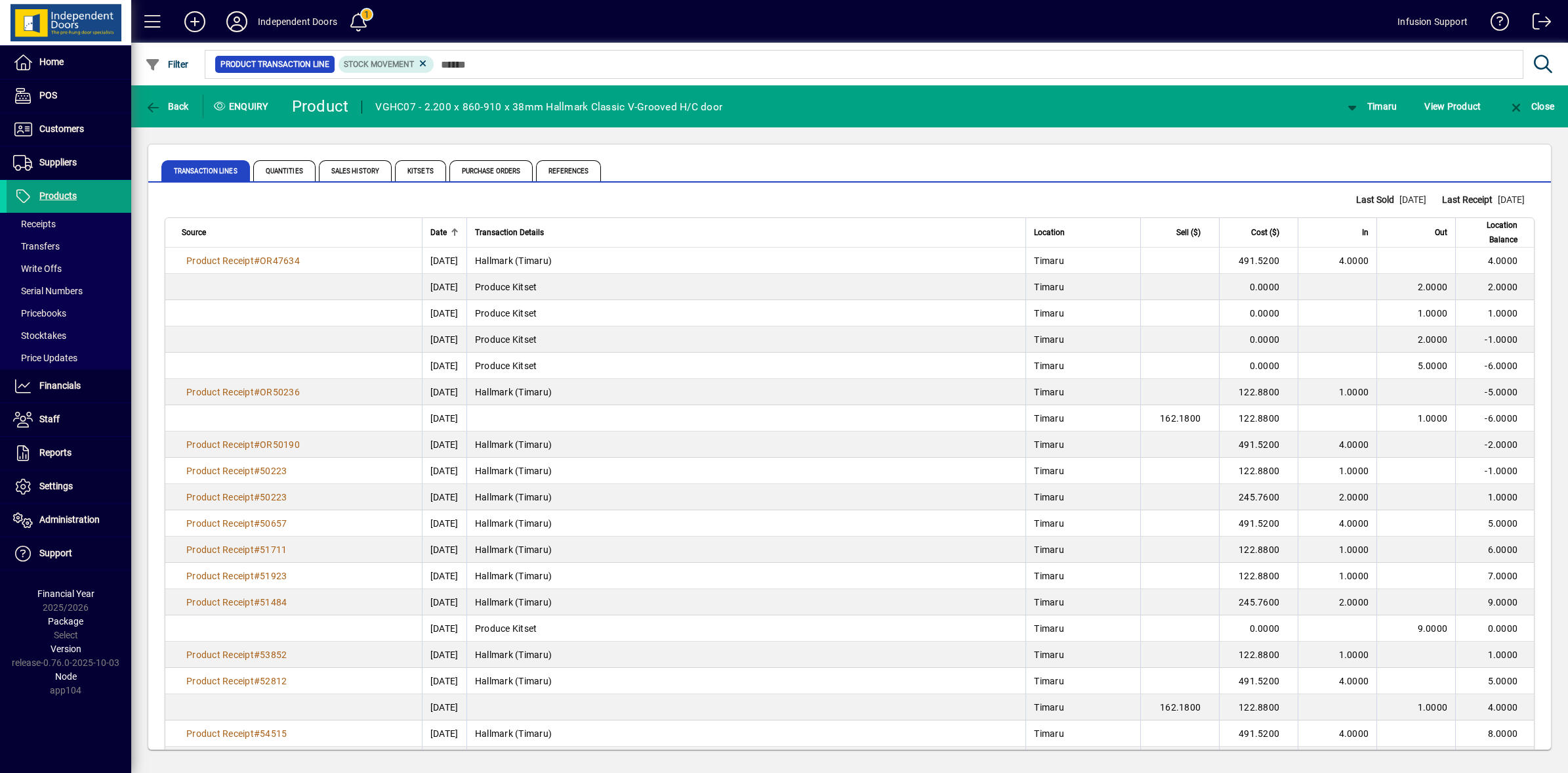
click at [454, 230] on div at bounding box center [456, 230] width 4 height 4
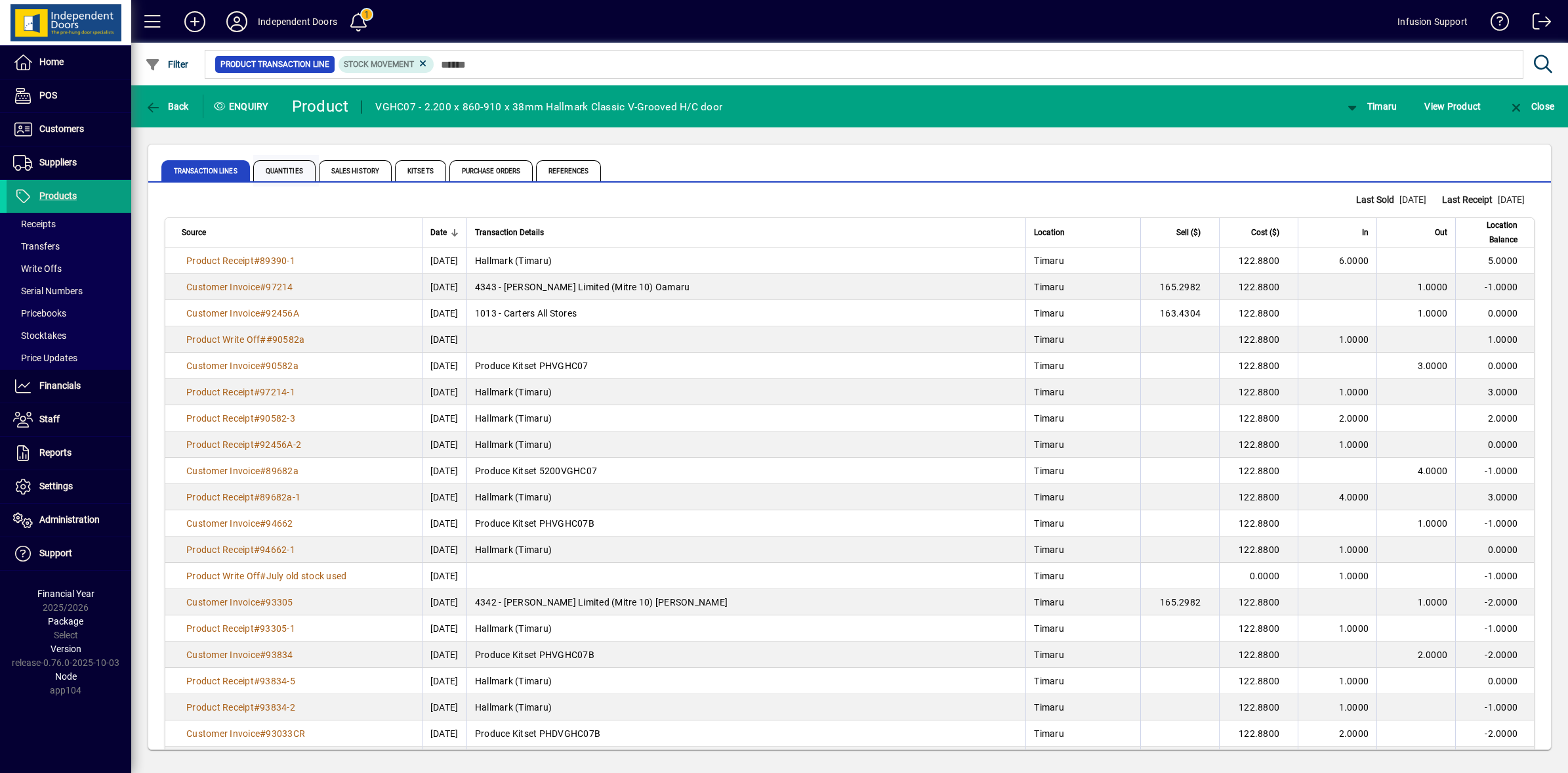
click at [293, 176] on span "Quantities" at bounding box center [285, 170] width 63 height 21
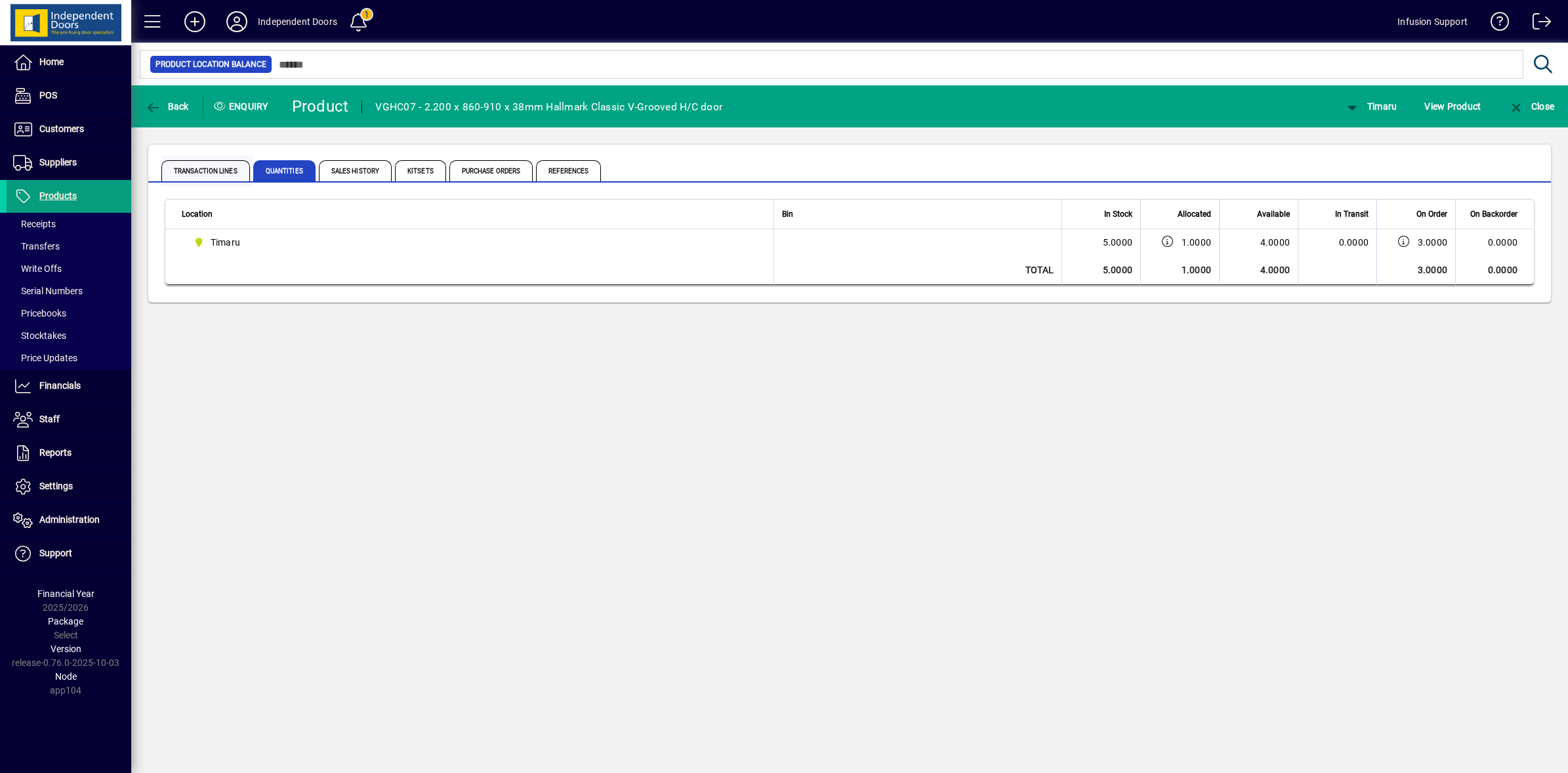
click at [171, 178] on span "Transaction Lines" at bounding box center [206, 170] width 89 height 21
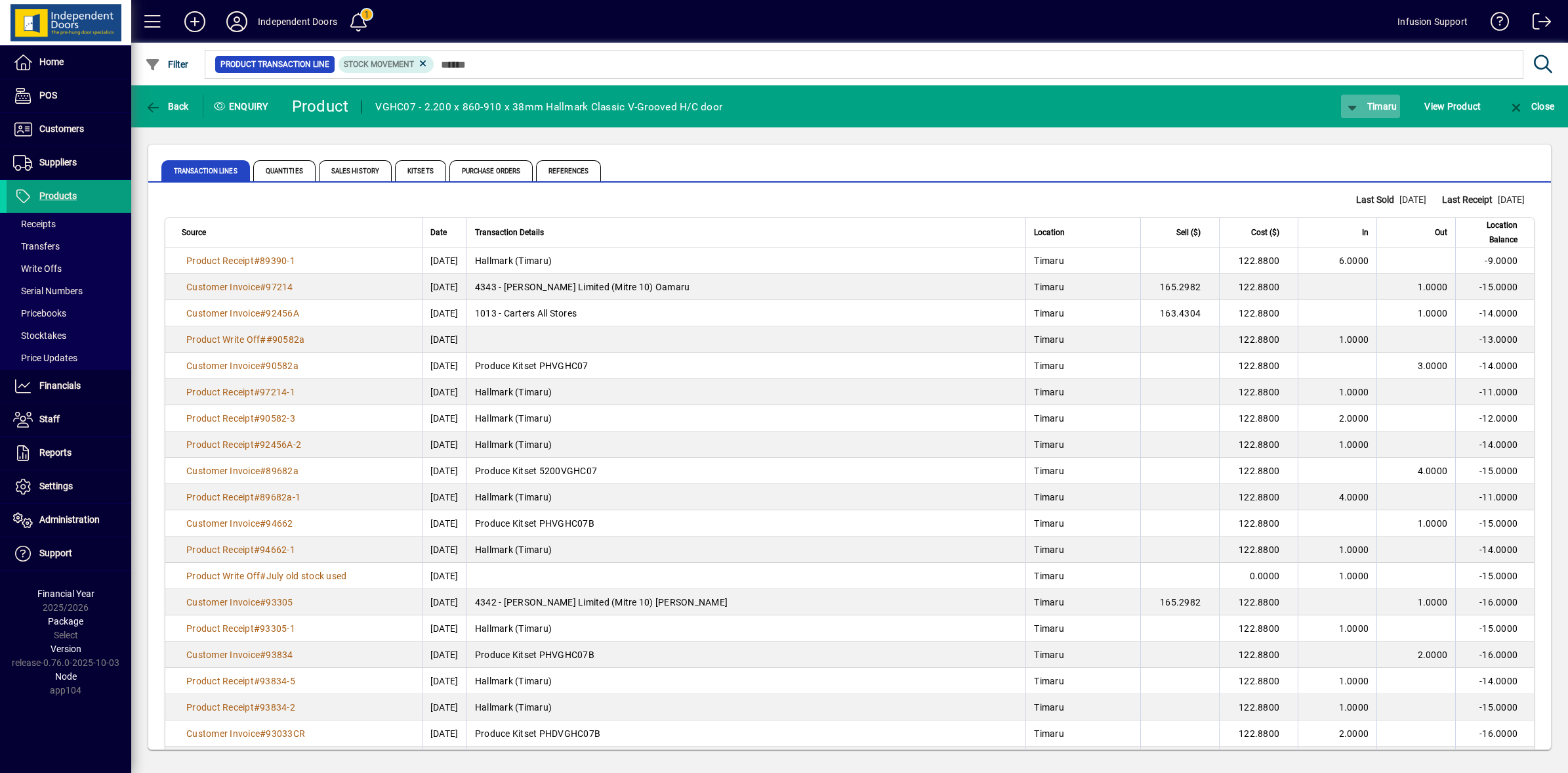
click at [1374, 116] on span "button" at bounding box center [1371, 106] width 59 height 31
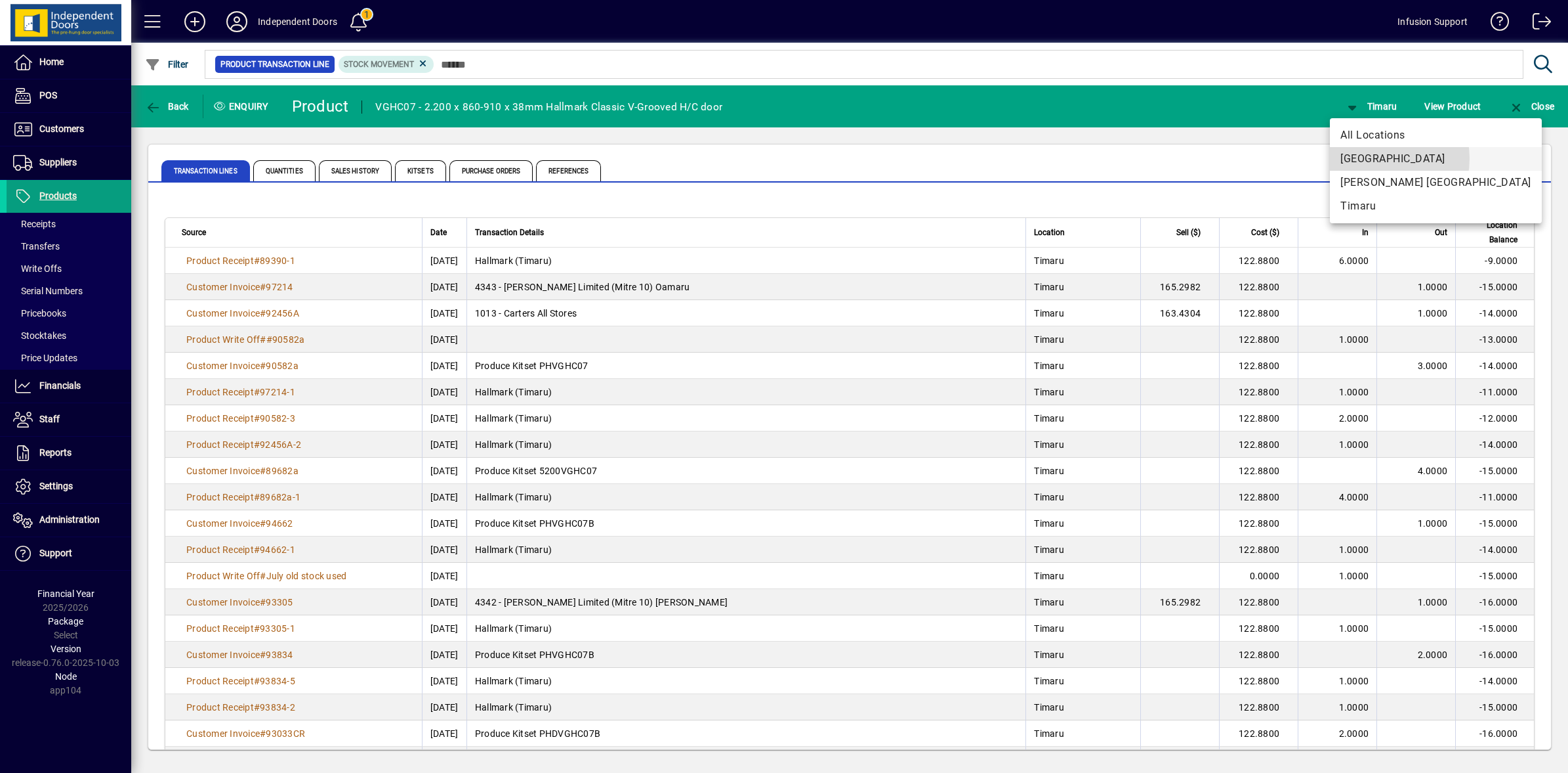
click at [1372, 158] on span "[GEOGRAPHIC_DATA]" at bounding box center [1436, 159] width 191 height 16
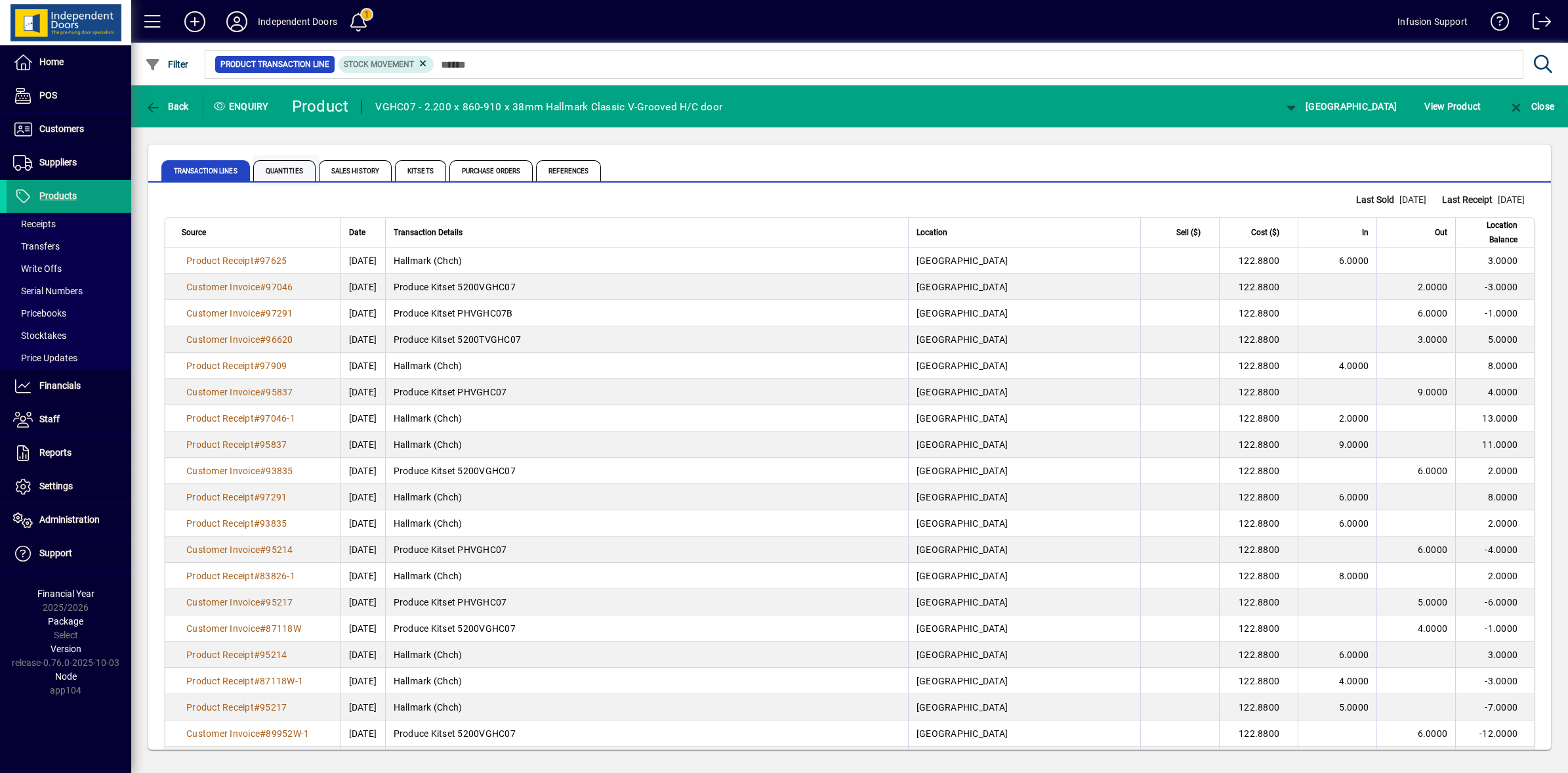
click at [287, 169] on span "Quantities" at bounding box center [285, 170] width 63 height 21
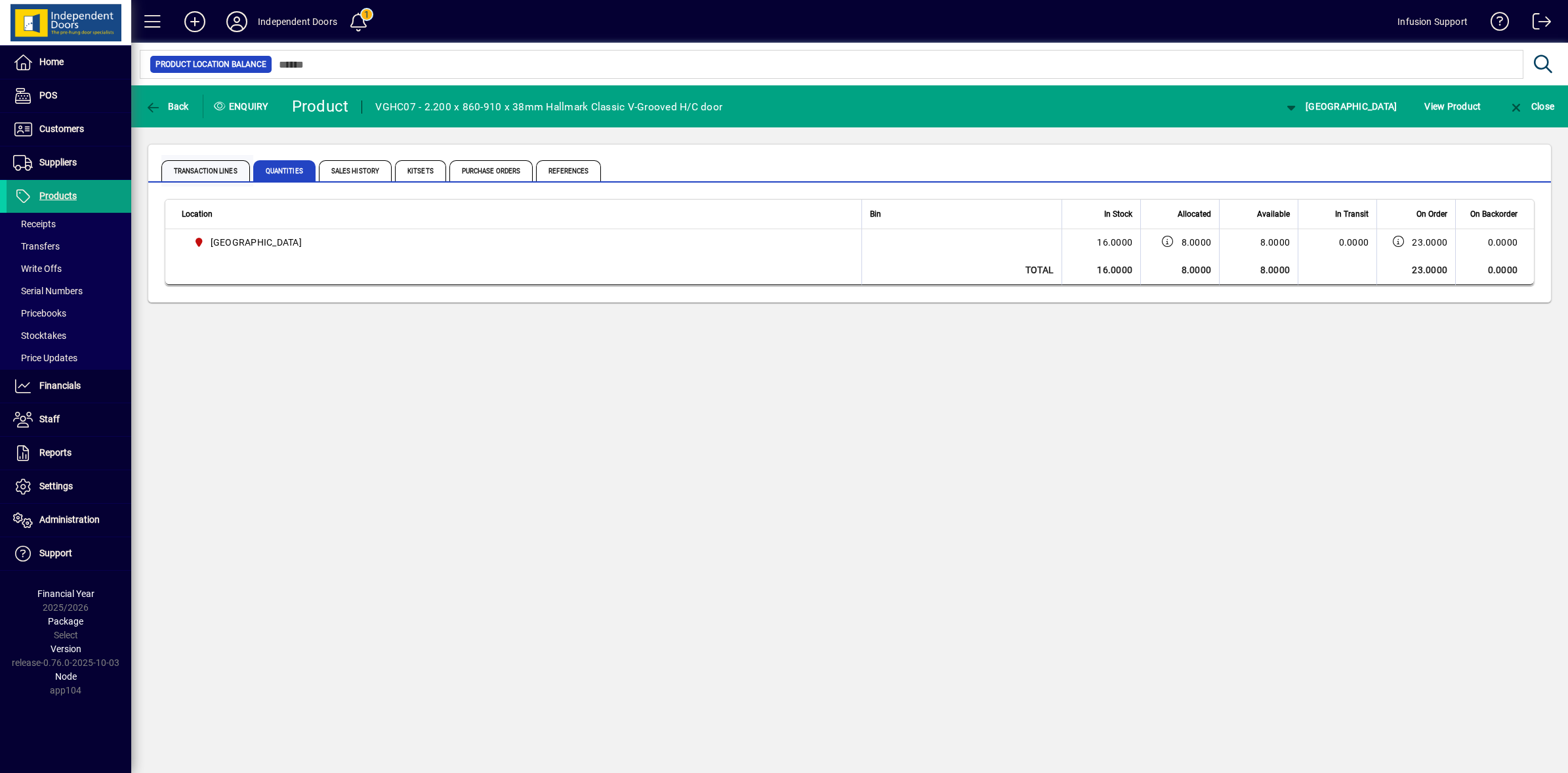
click at [201, 175] on span "Transaction Lines" at bounding box center [206, 170] width 89 height 21
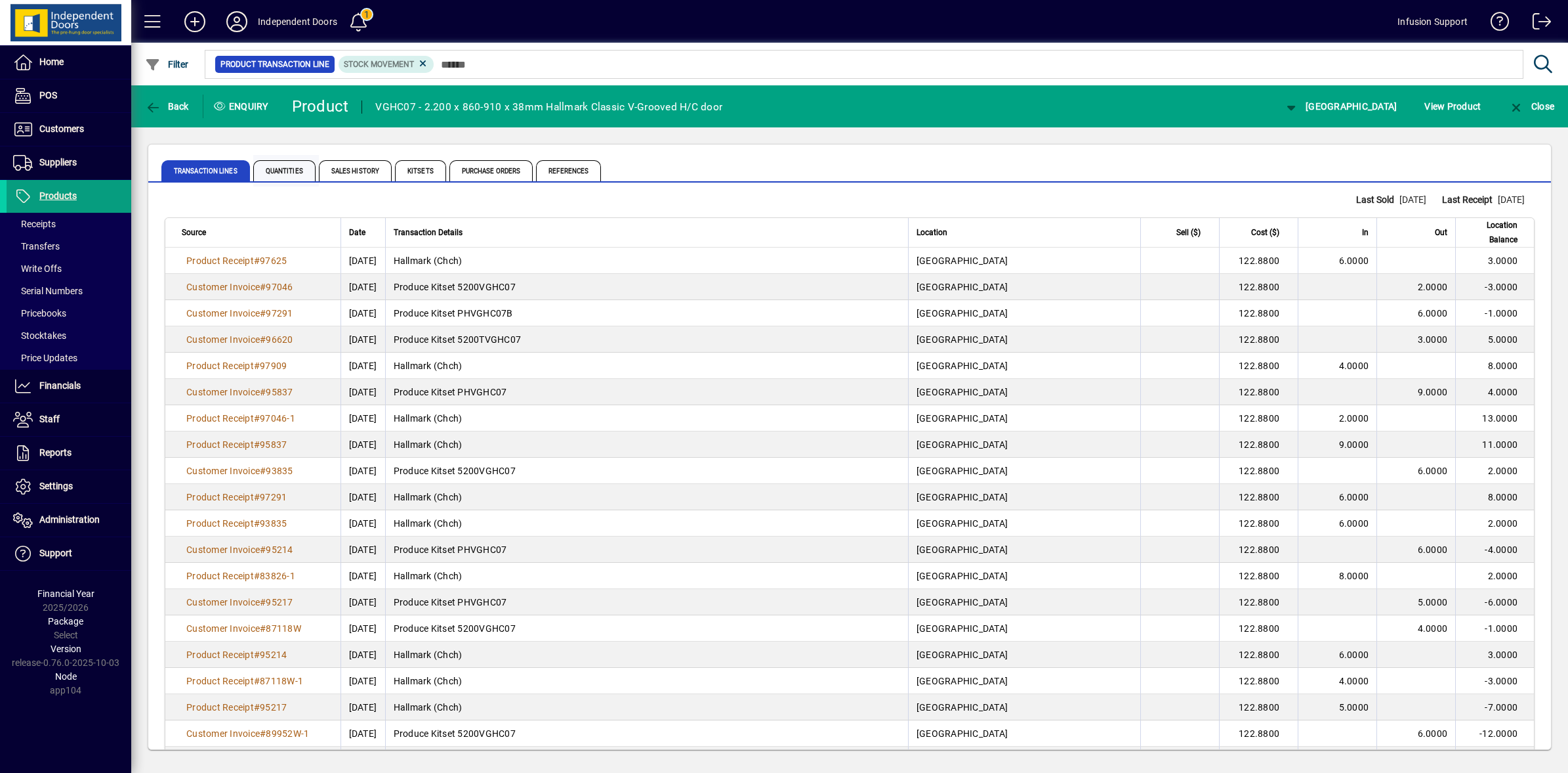
click at [294, 160] on span "Quantities" at bounding box center [285, 170] width 63 height 21
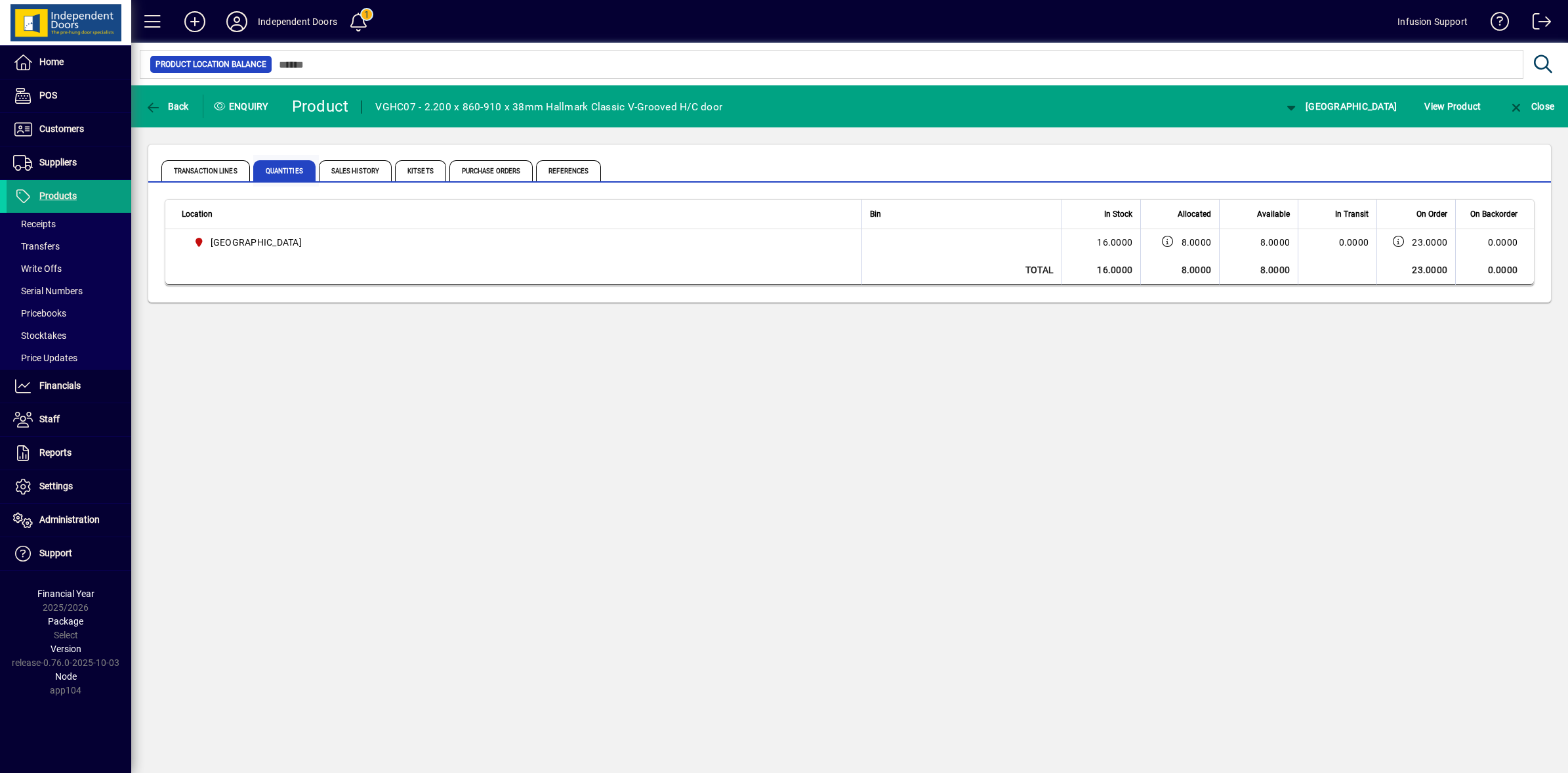
click at [289, 162] on span "Quantities" at bounding box center [285, 170] width 63 height 21
click at [197, 166] on span "Transaction Lines" at bounding box center [206, 170] width 89 height 21
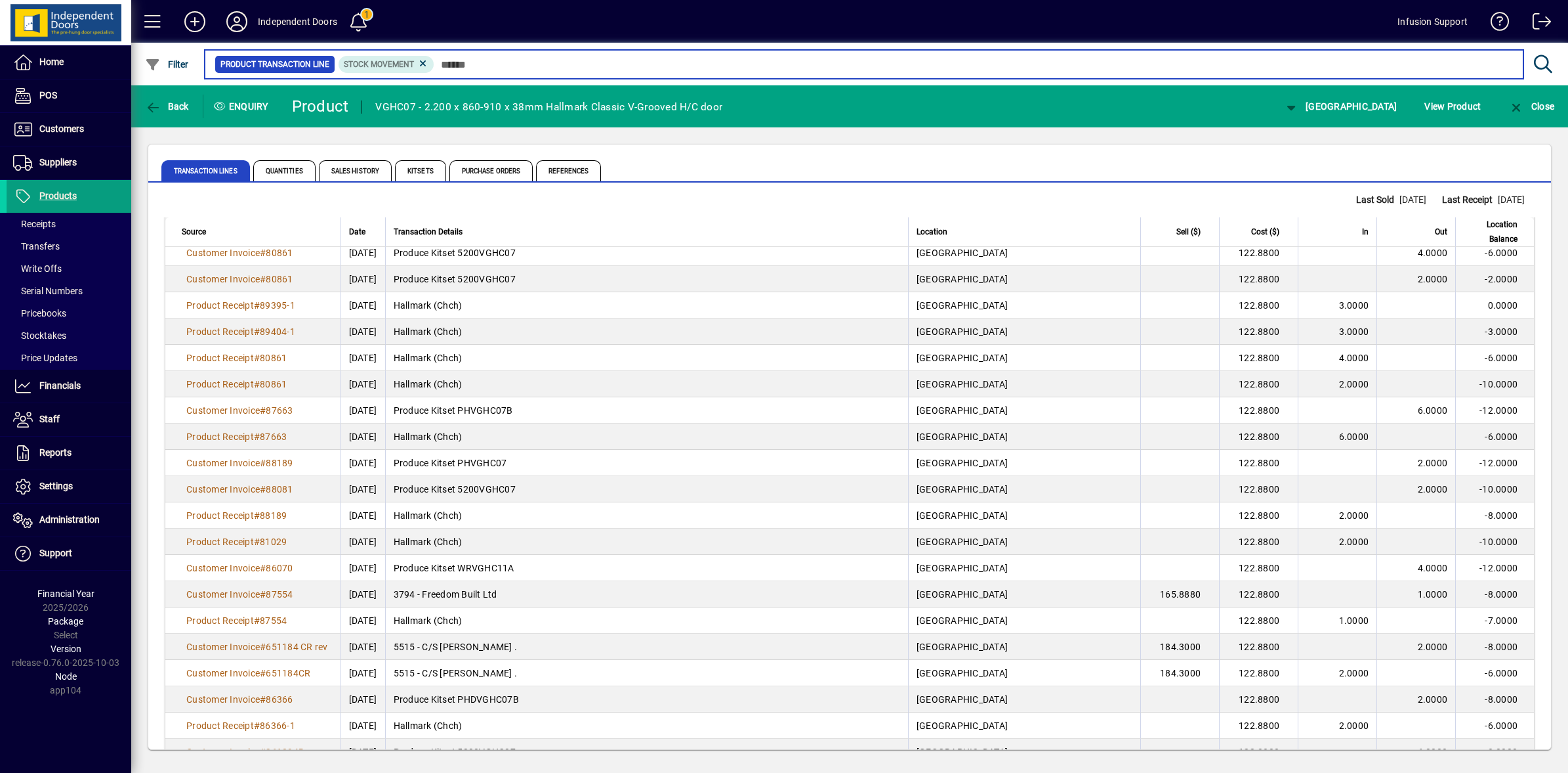
scroll to position [2177, 0]
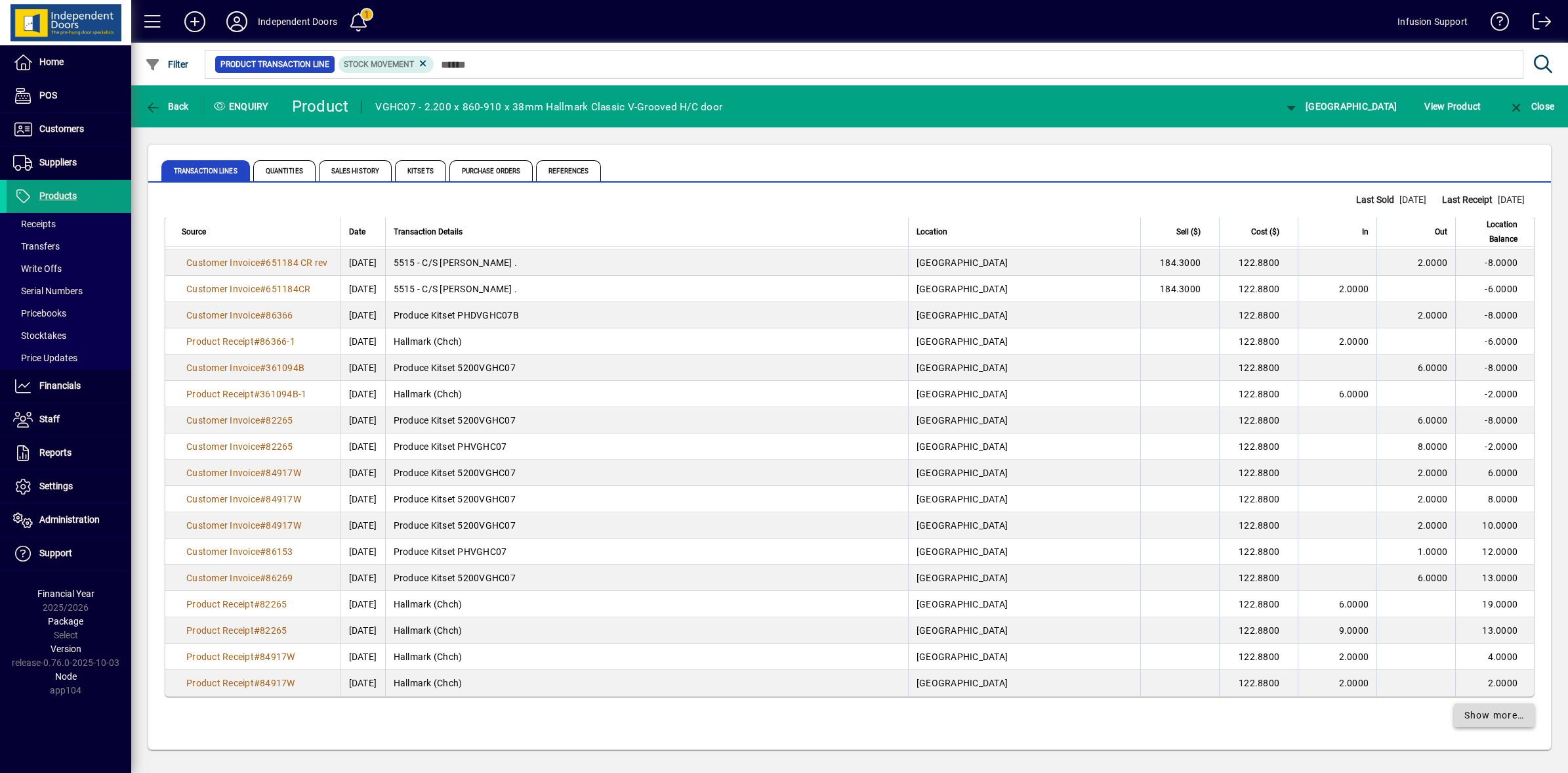
click at [1485, 721] on span "Show more…" at bounding box center [1495, 716] width 61 height 14
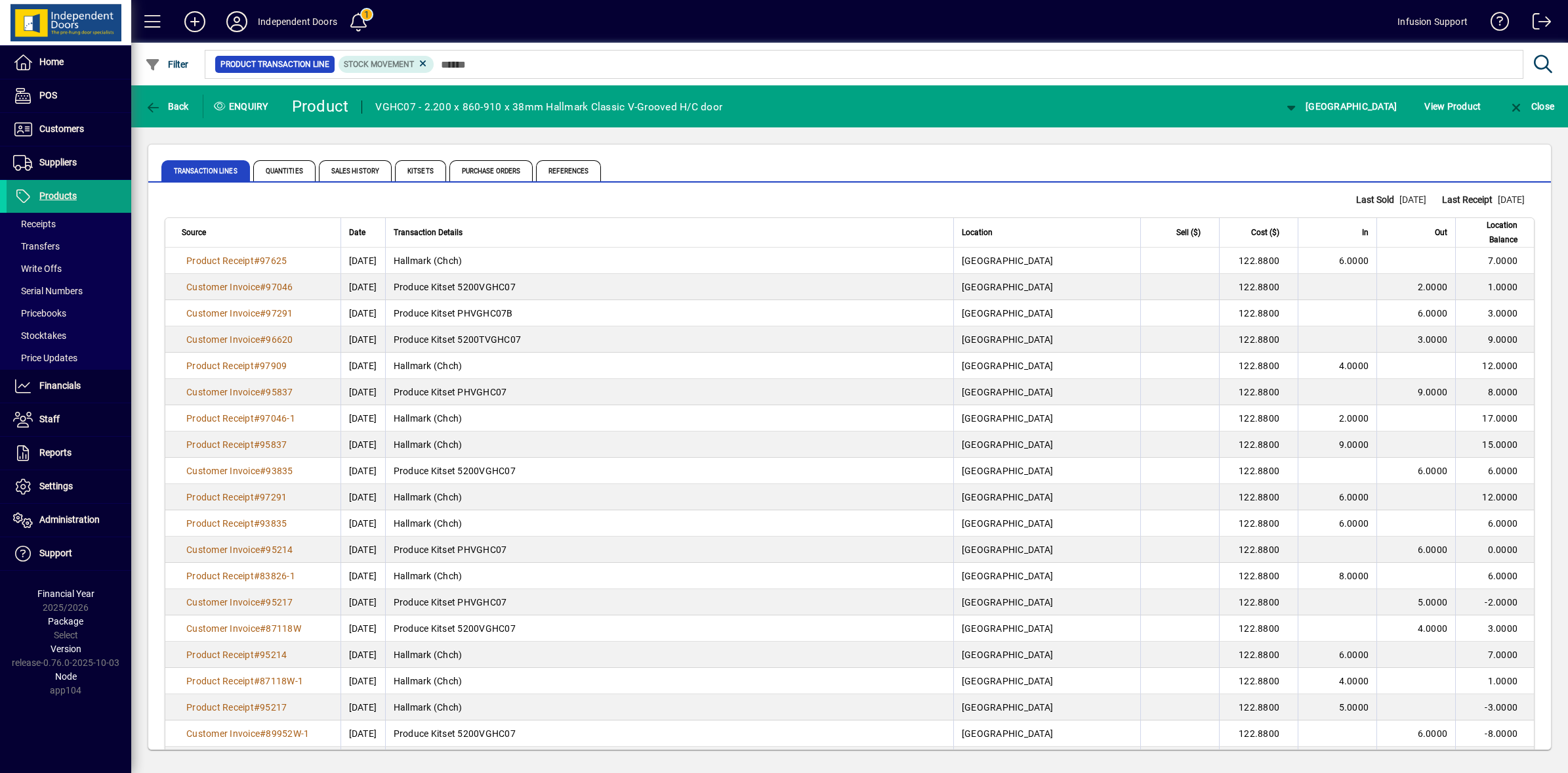
click at [366, 235] on span "Date" at bounding box center [357, 232] width 16 height 15
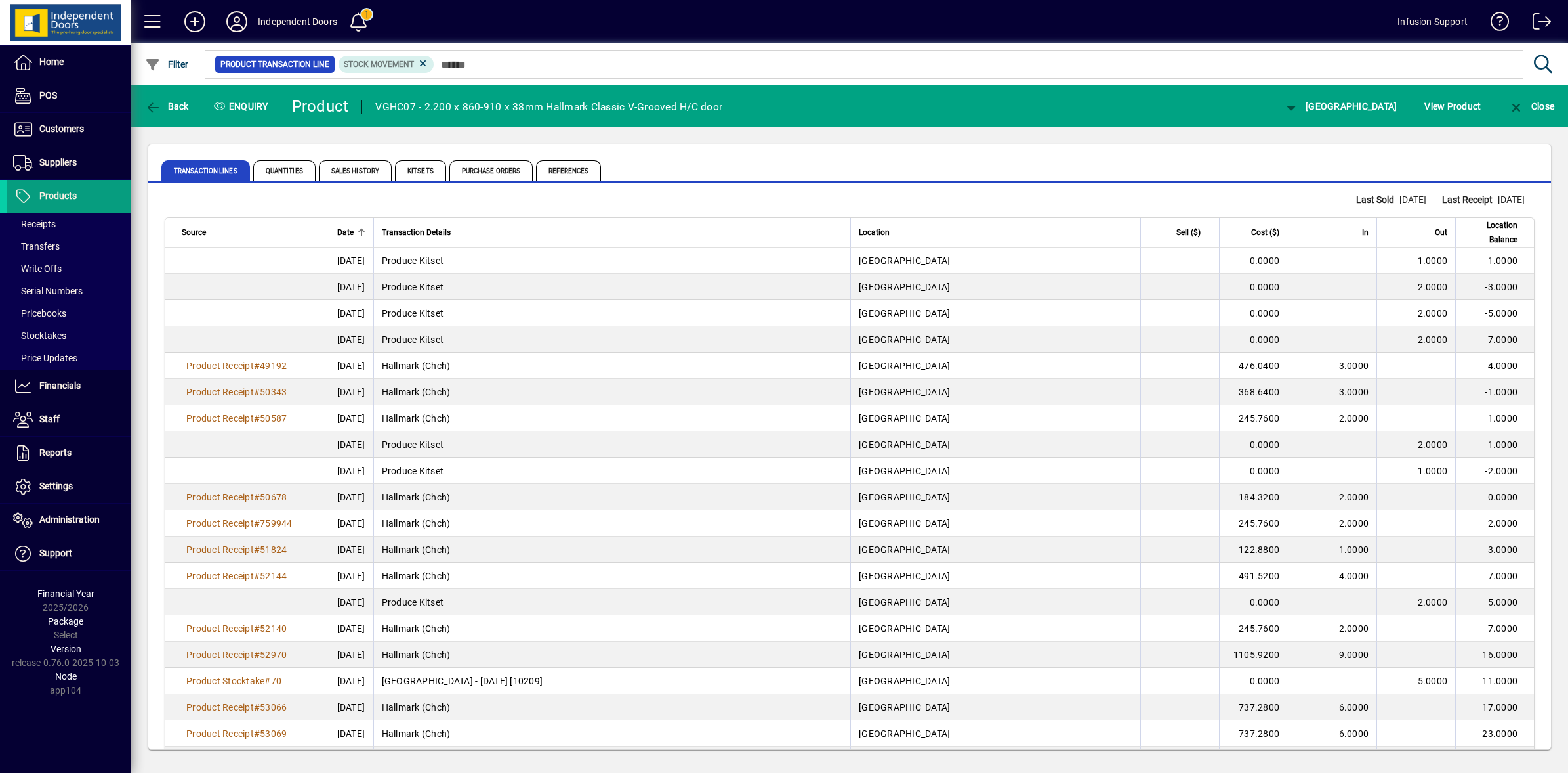
click at [366, 234] on div "Date" at bounding box center [351, 232] width 28 height 15
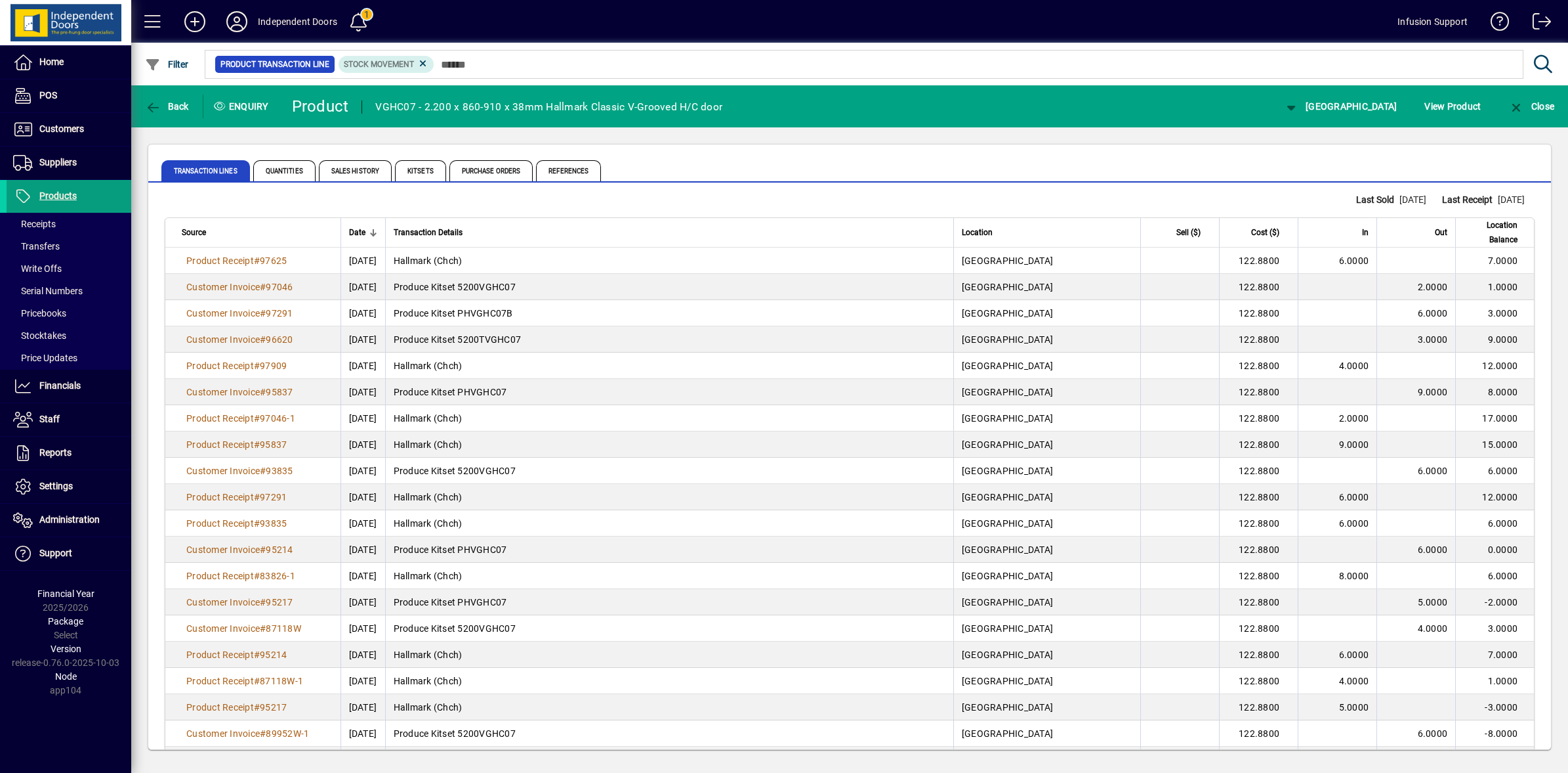
click at [363, 234] on span "Date" at bounding box center [357, 232] width 16 height 15
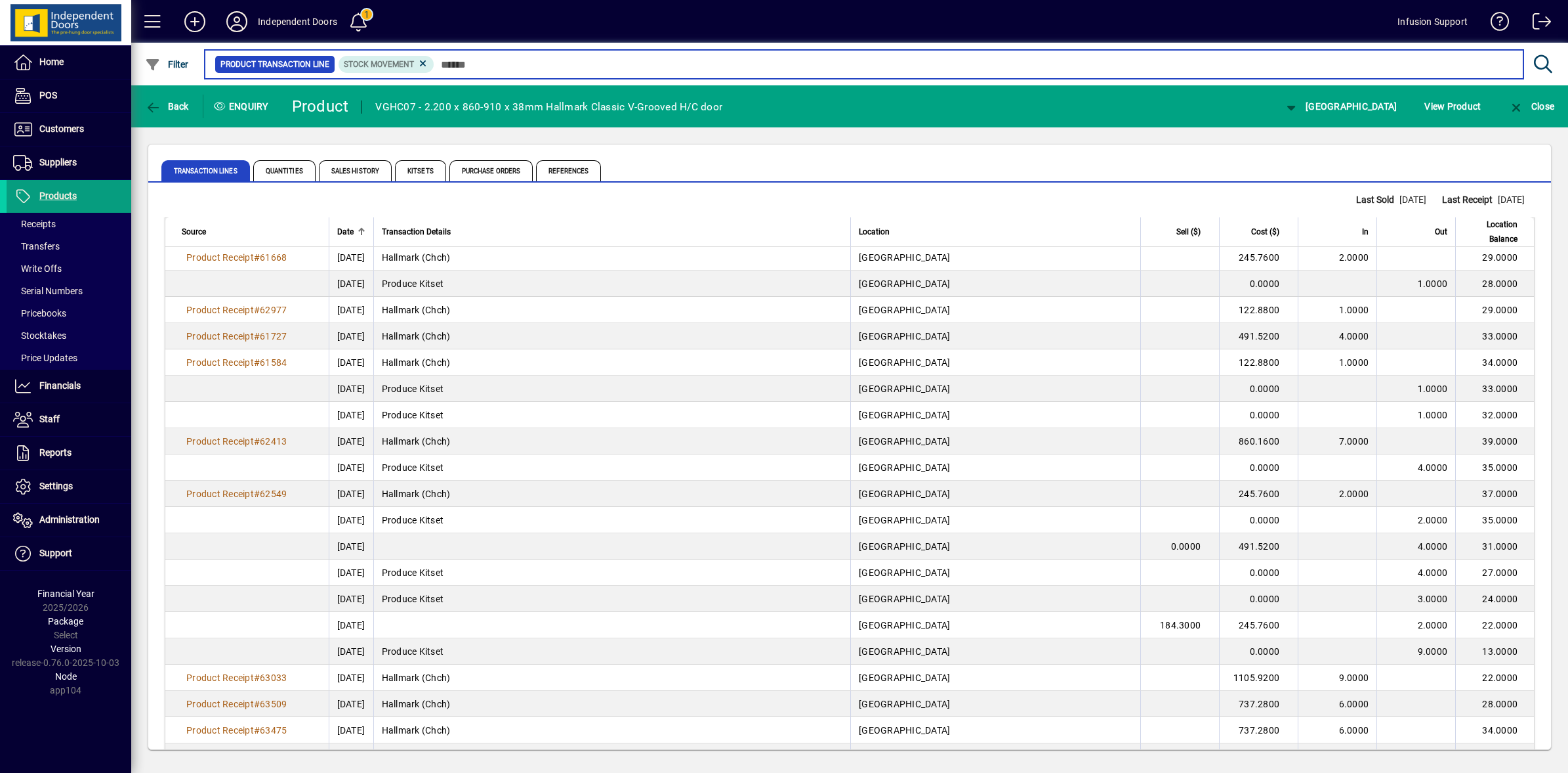
scroll to position [4803, 0]
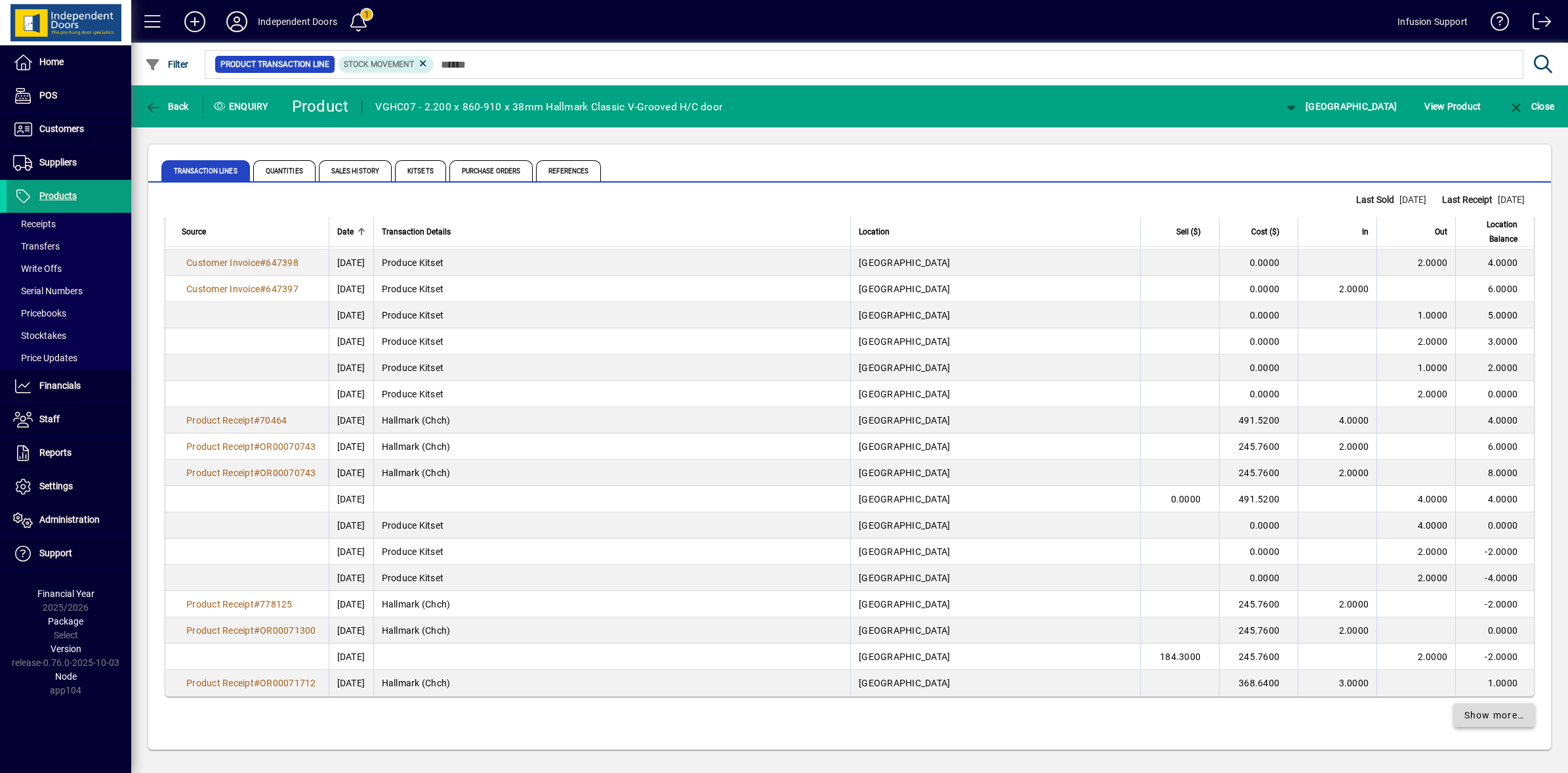
click at [1487, 717] on span "Show more…" at bounding box center [1495, 716] width 61 height 14
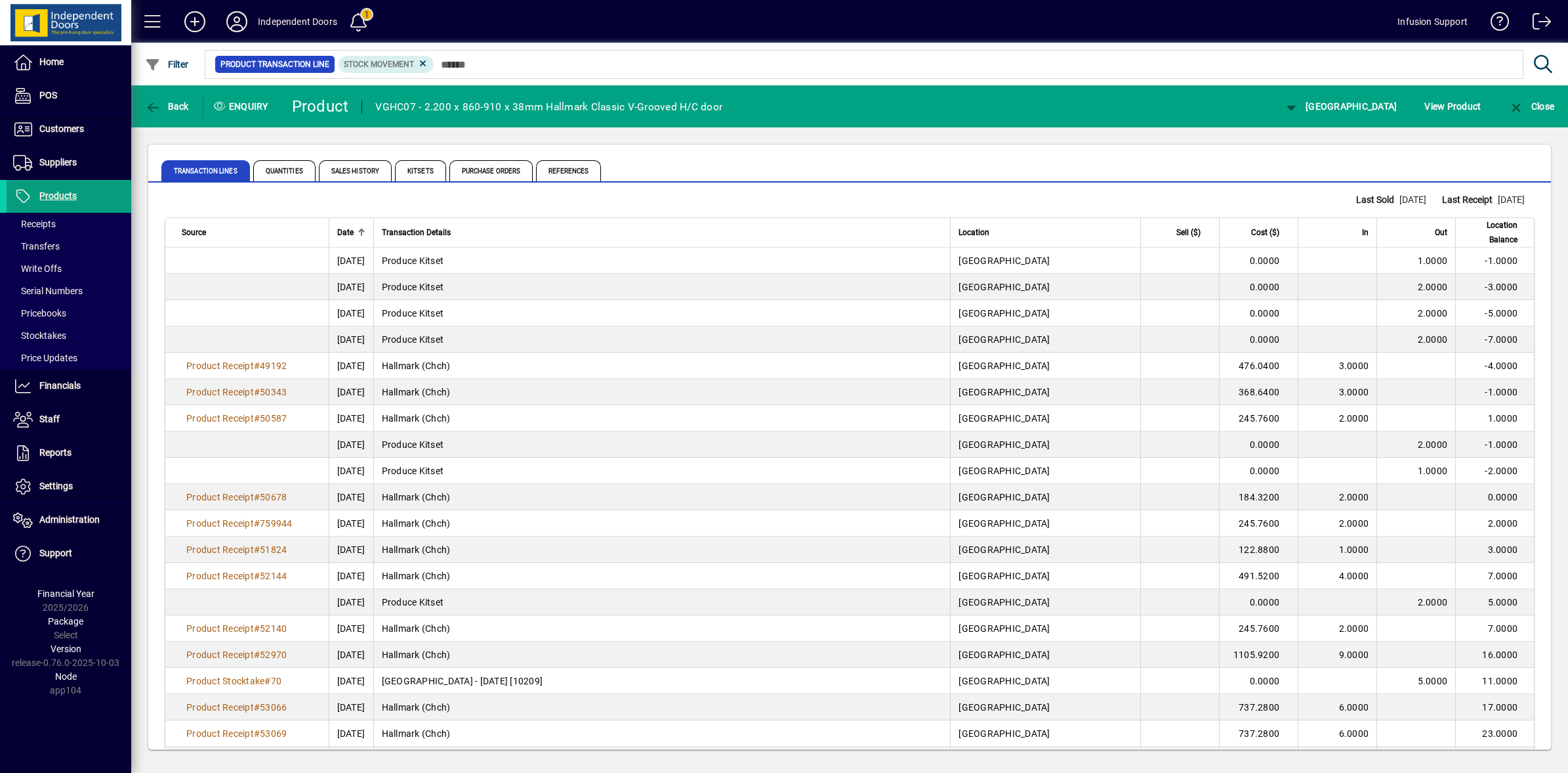
click at [359, 241] on th "Date" at bounding box center [351, 233] width 44 height 30
